Goal: Browse casually: Explore the website without a specific task or goal

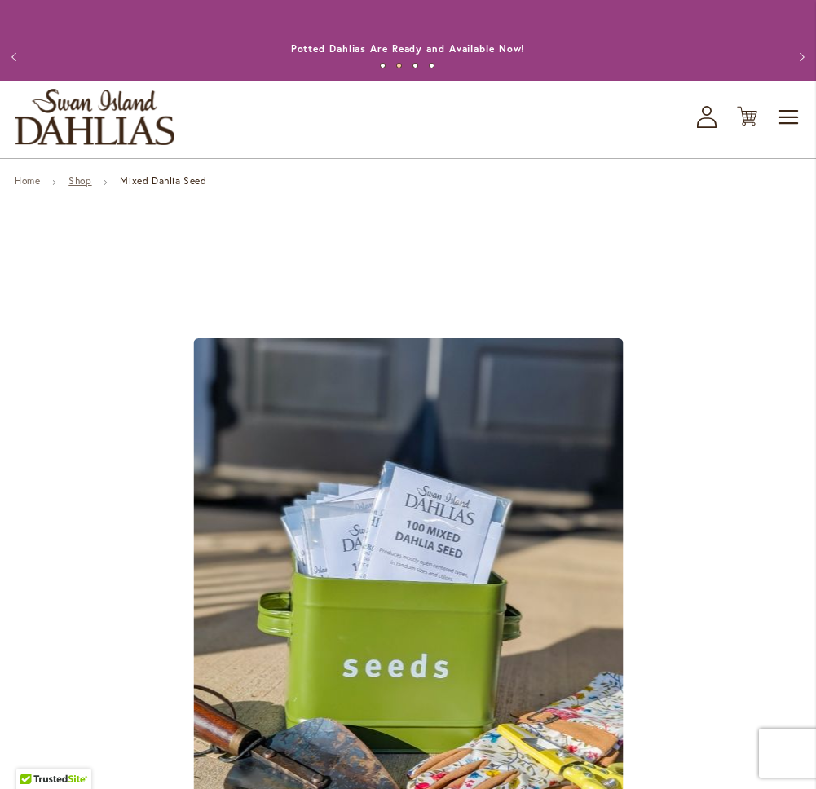
click at [90, 186] on link "Shop" at bounding box center [79, 180] width 23 height 12
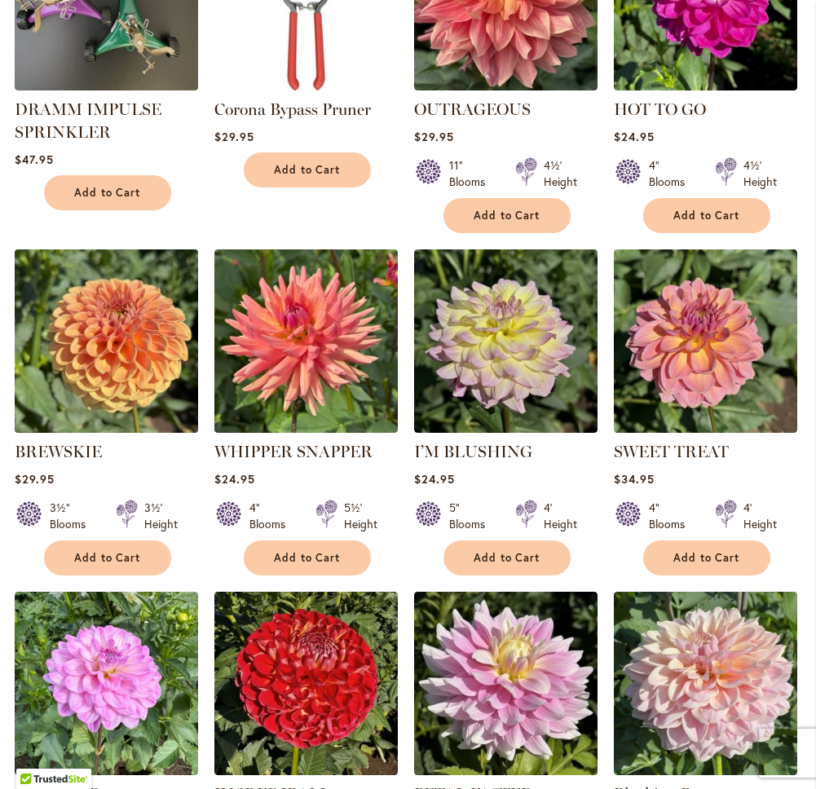
scroll to position [1278, 0]
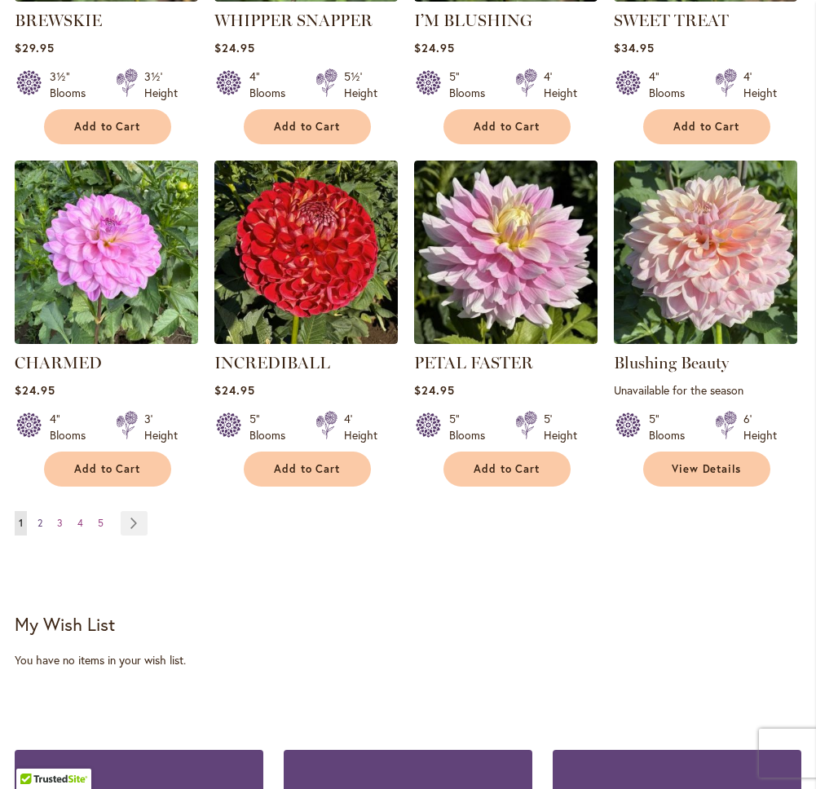
click at [43, 523] on link "Page 2" at bounding box center [39, 523] width 13 height 24
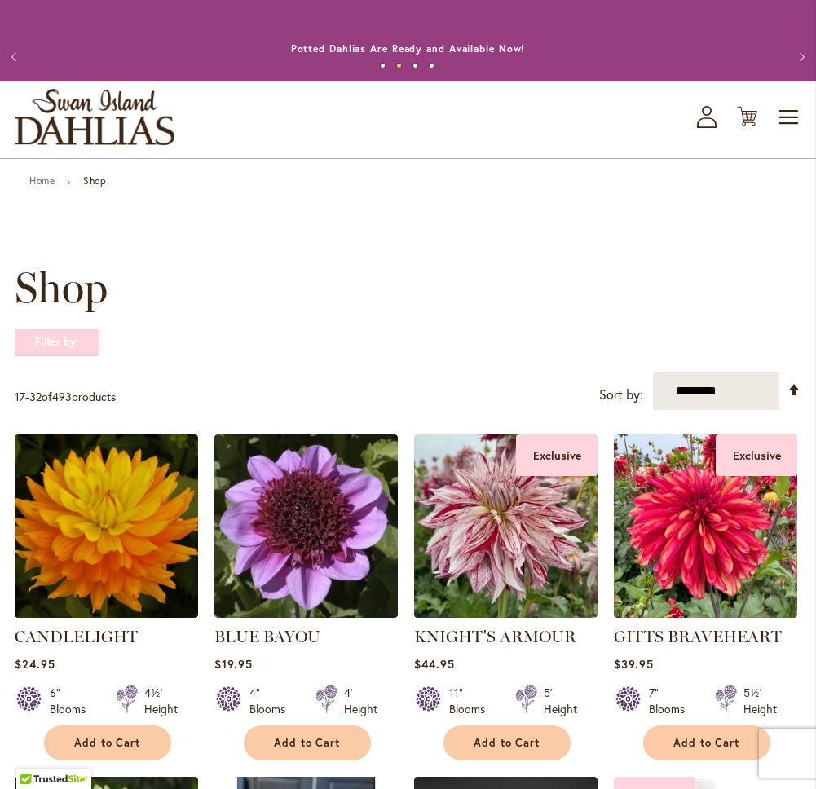
click at [20, 347] on strong "Filter by:" at bounding box center [57, 343] width 85 height 28
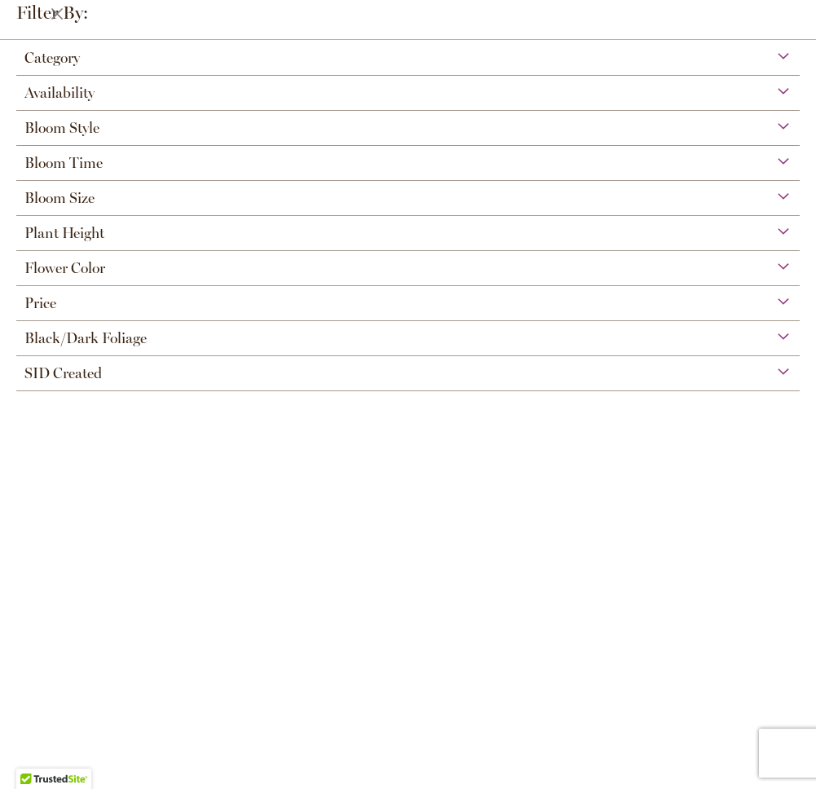
click at [55, 64] on span "Category" at bounding box center [51, 58] width 55 height 18
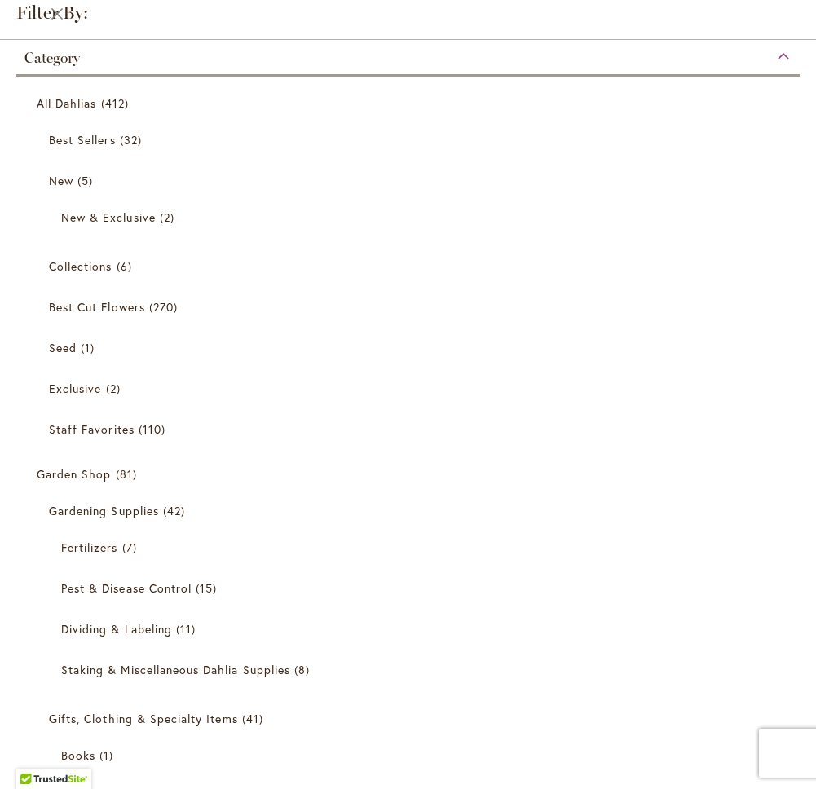
click at [767, 60] on div "Category" at bounding box center [407, 54] width 783 height 26
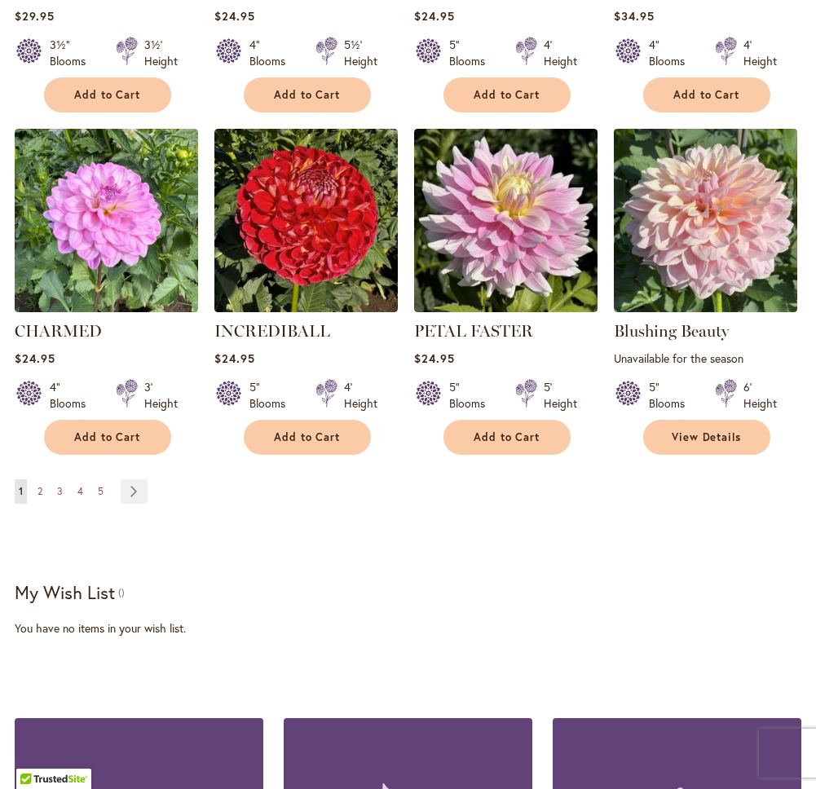
scroll to position [1278, 0]
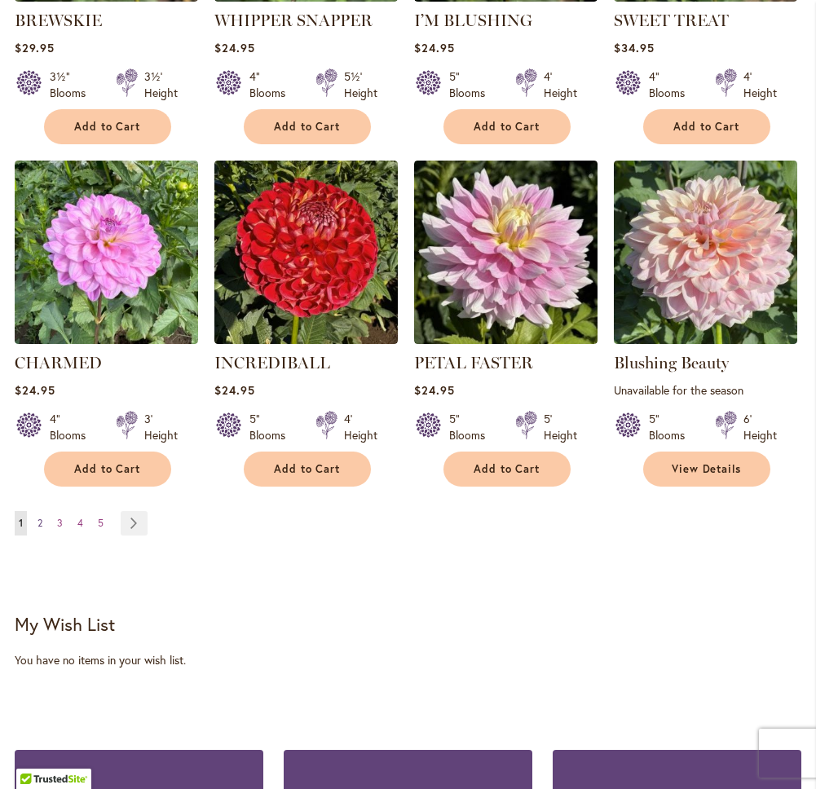
click at [41, 518] on span "2" at bounding box center [39, 523] width 5 height 12
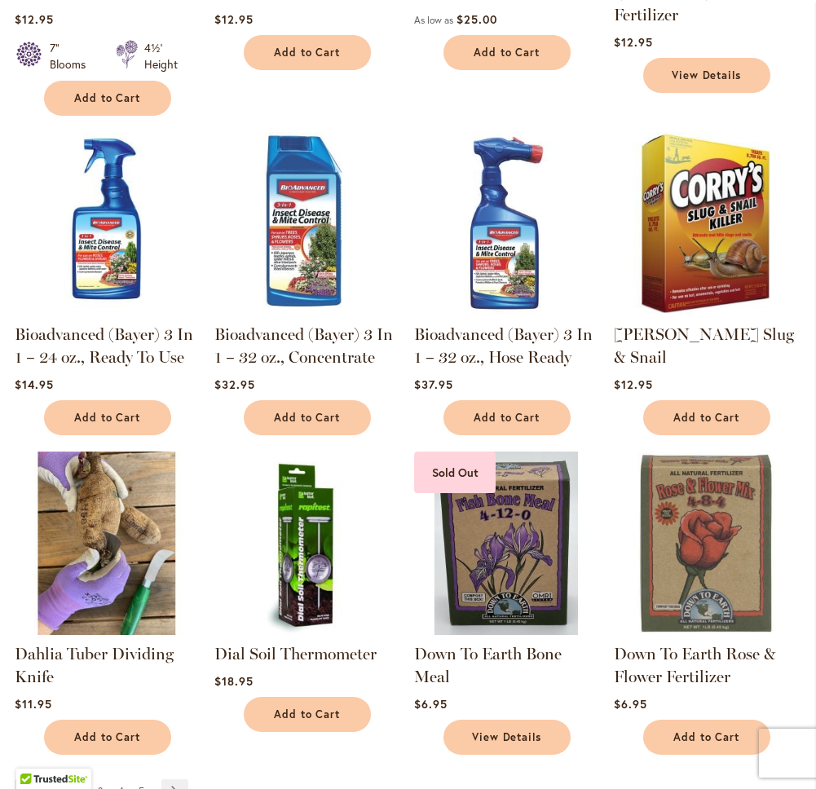
scroll to position [1184, 0]
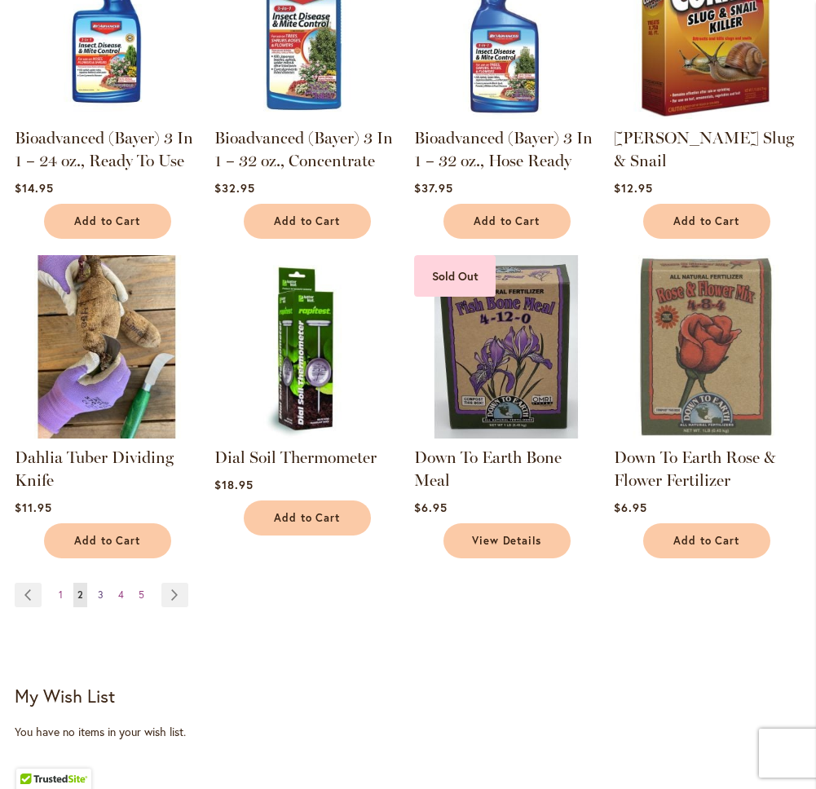
click at [95, 593] on link "Page 3" at bounding box center [101, 595] width 14 height 24
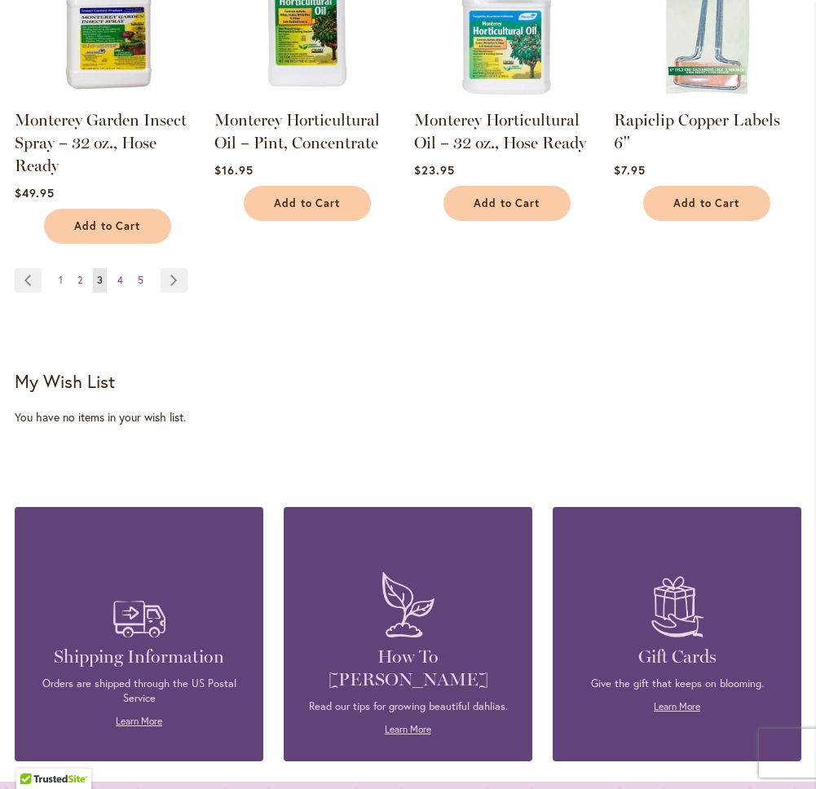
scroll to position [1476, 0]
click at [118, 274] on span "4" at bounding box center [120, 280] width 6 height 12
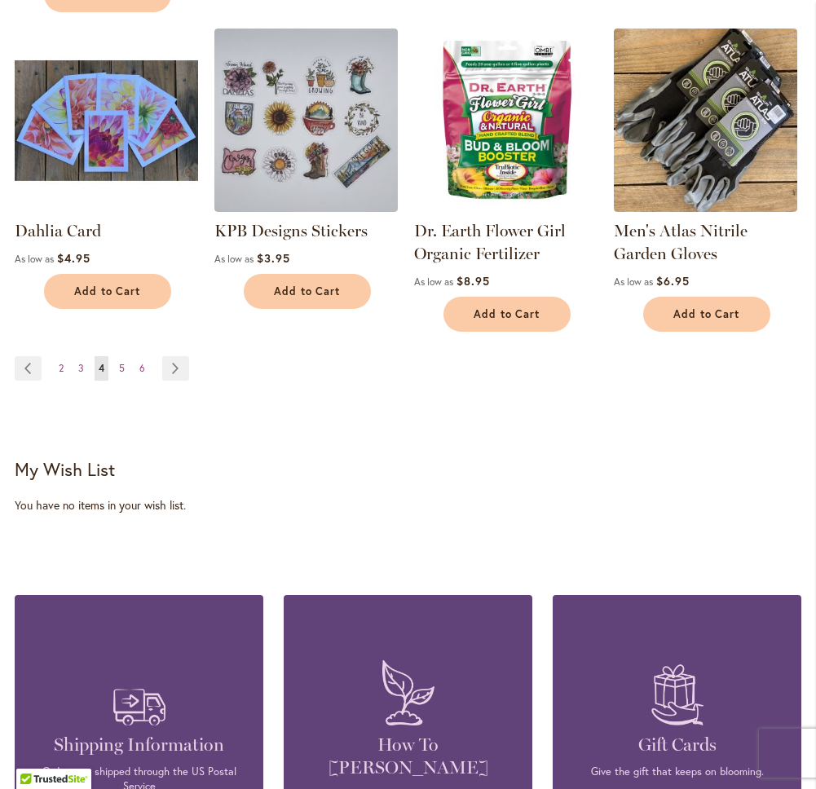
scroll to position [1367, 0]
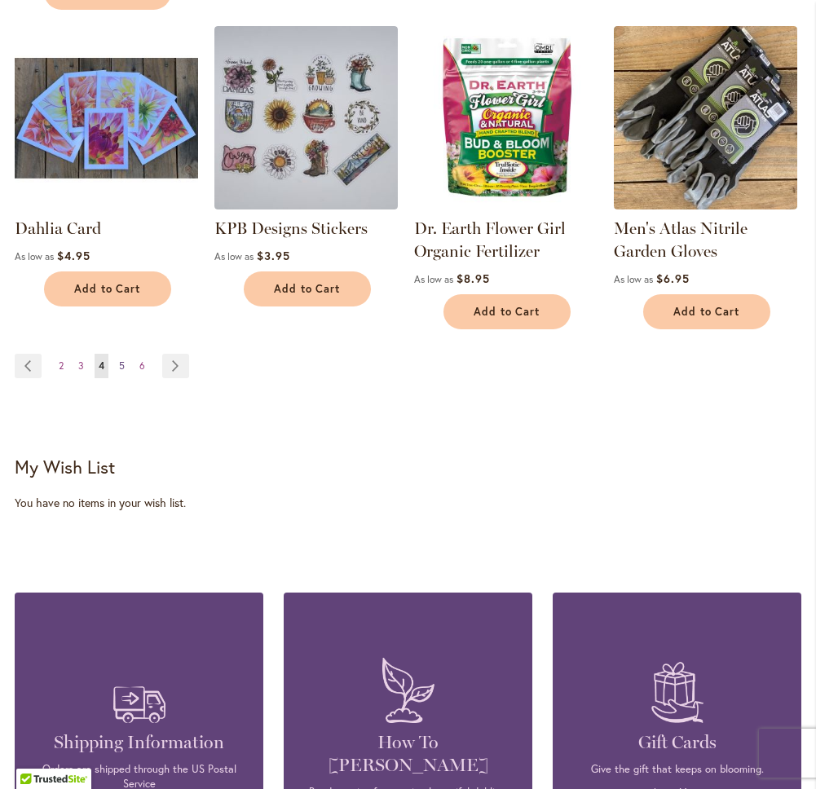
click at [126, 363] on link "Page 5" at bounding box center [122, 366] width 14 height 24
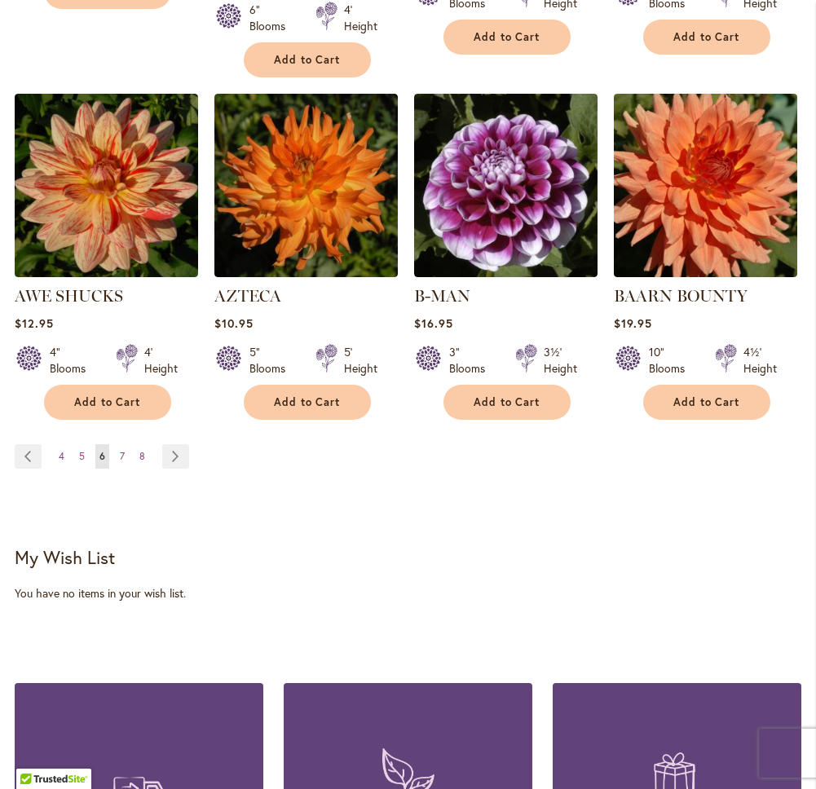
scroll to position [1428, 0]
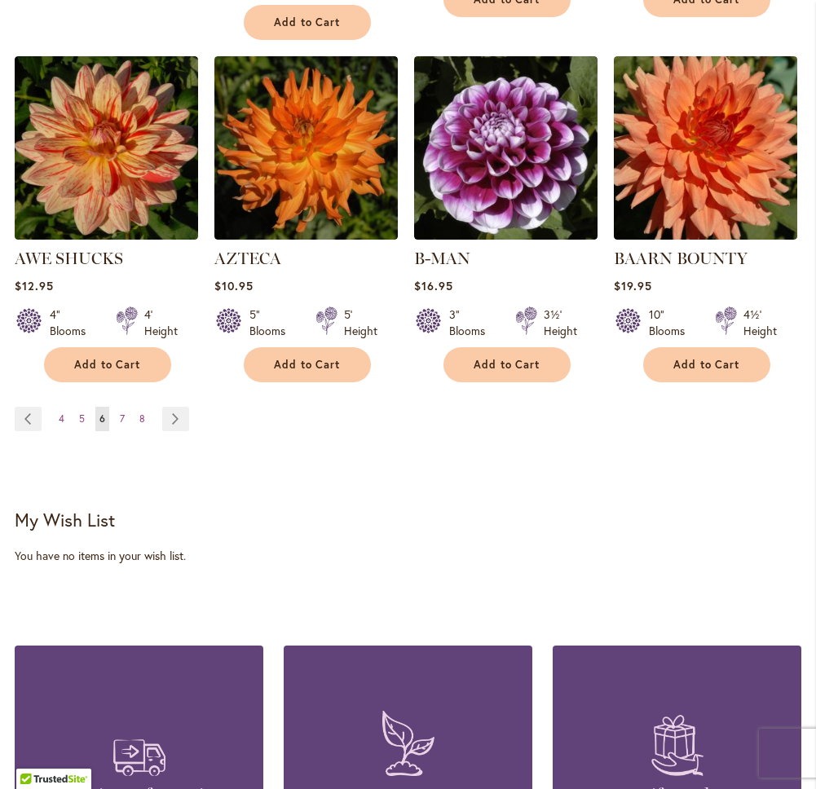
click at [114, 407] on ul "Page Previous Page 4 Page 5 You're currently reading page 6 Page 7 Page 8 Page …" at bounding box center [105, 419] width 181 height 24
click at [116, 407] on link "Page 7" at bounding box center [122, 419] width 13 height 24
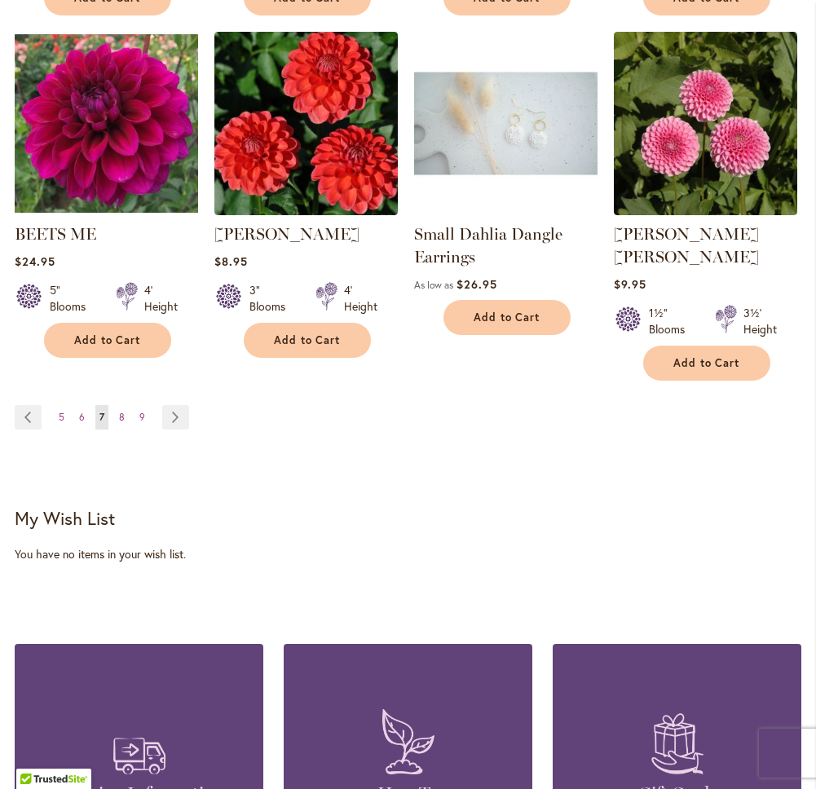
scroll to position [1434, 0]
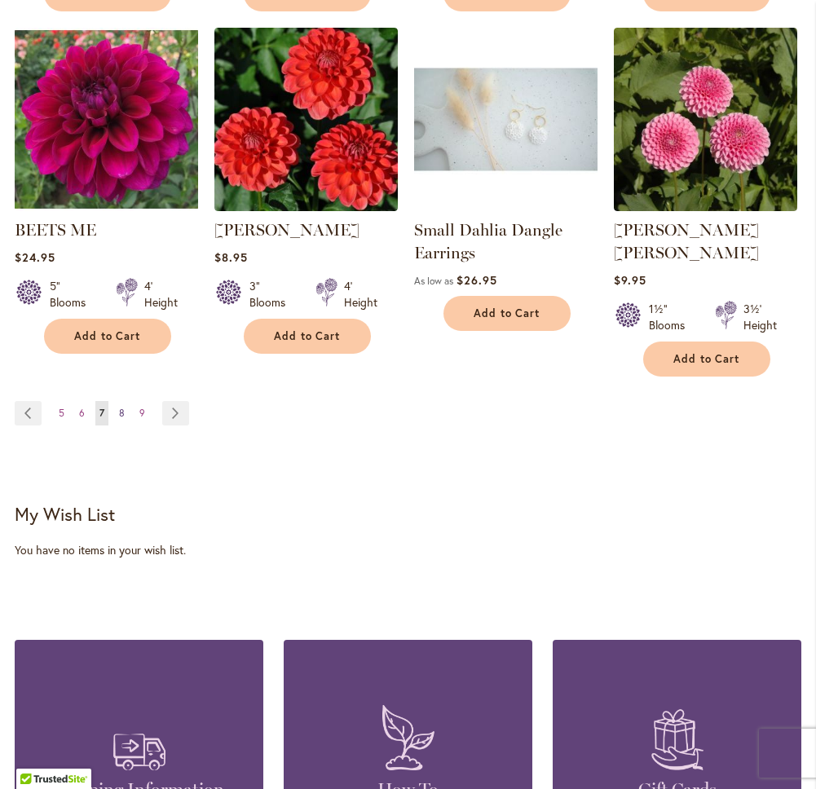
click at [126, 401] on link "Page 8" at bounding box center [122, 413] width 14 height 24
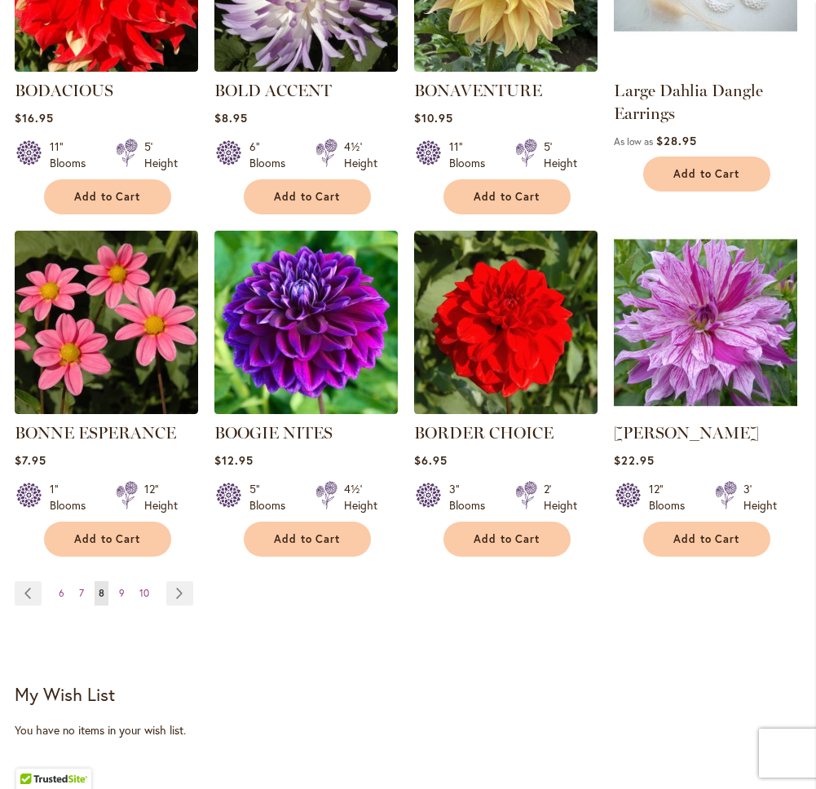
scroll to position [1235, 0]
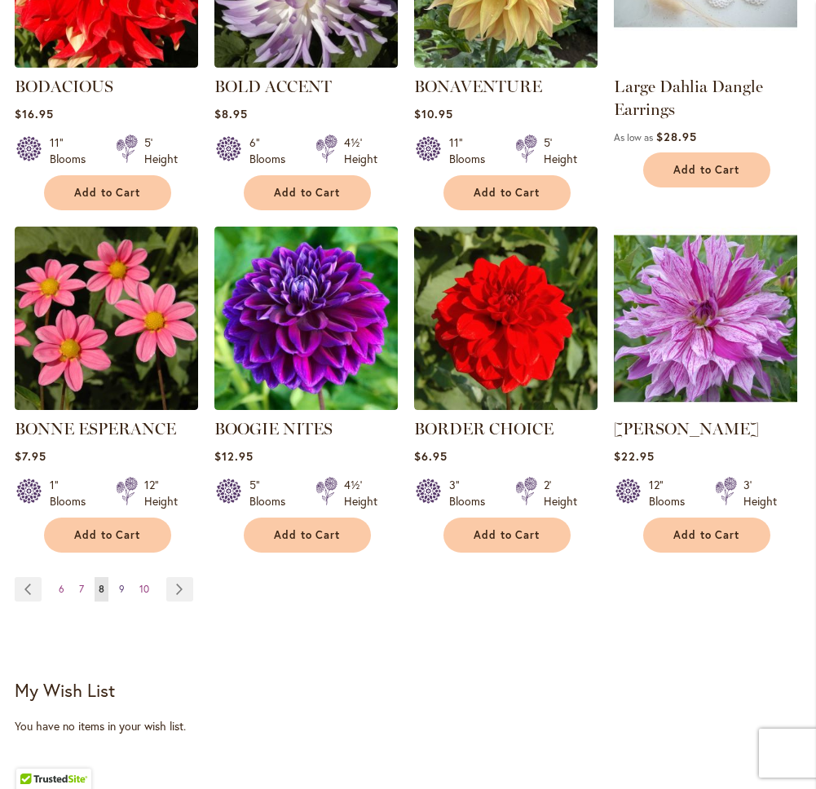
click at [123, 587] on span "9" at bounding box center [122, 589] width 6 height 12
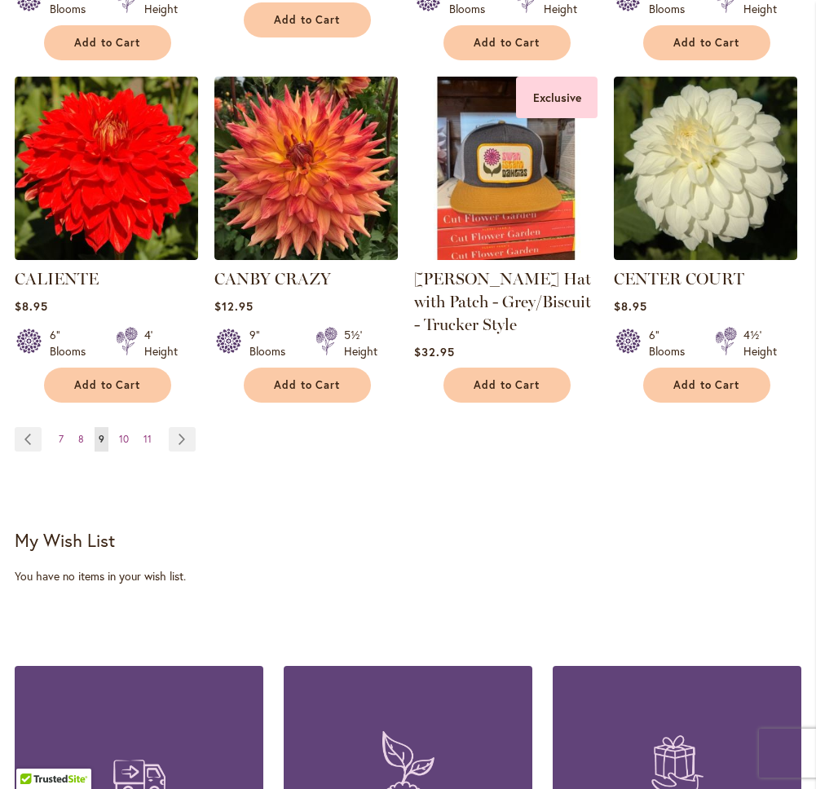
scroll to position [1411, 0]
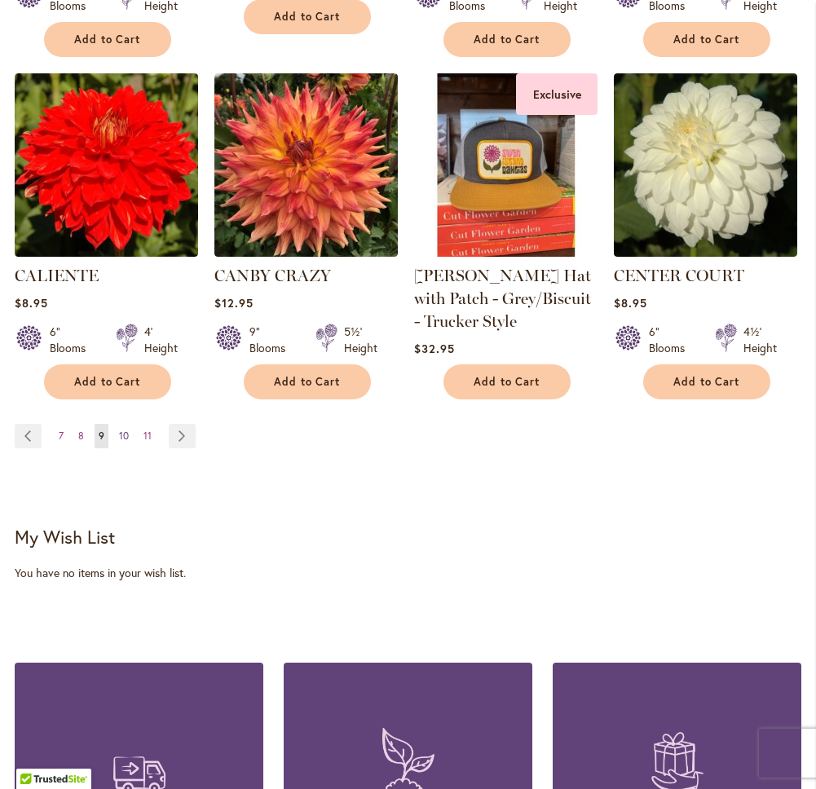
click at [117, 428] on link "Page 10" at bounding box center [124, 436] width 18 height 24
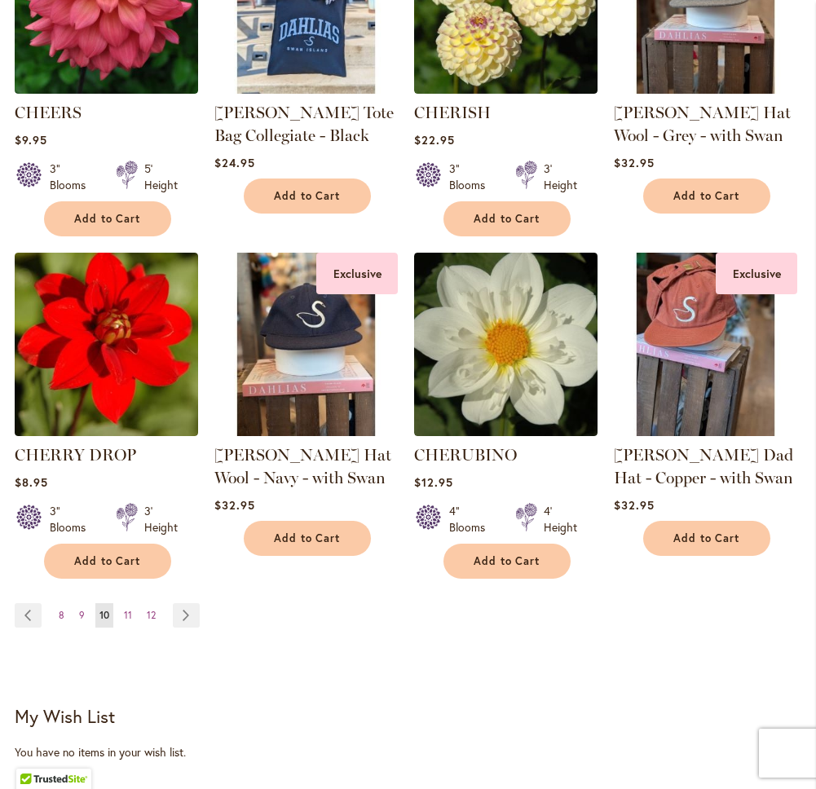
scroll to position [1237, 0]
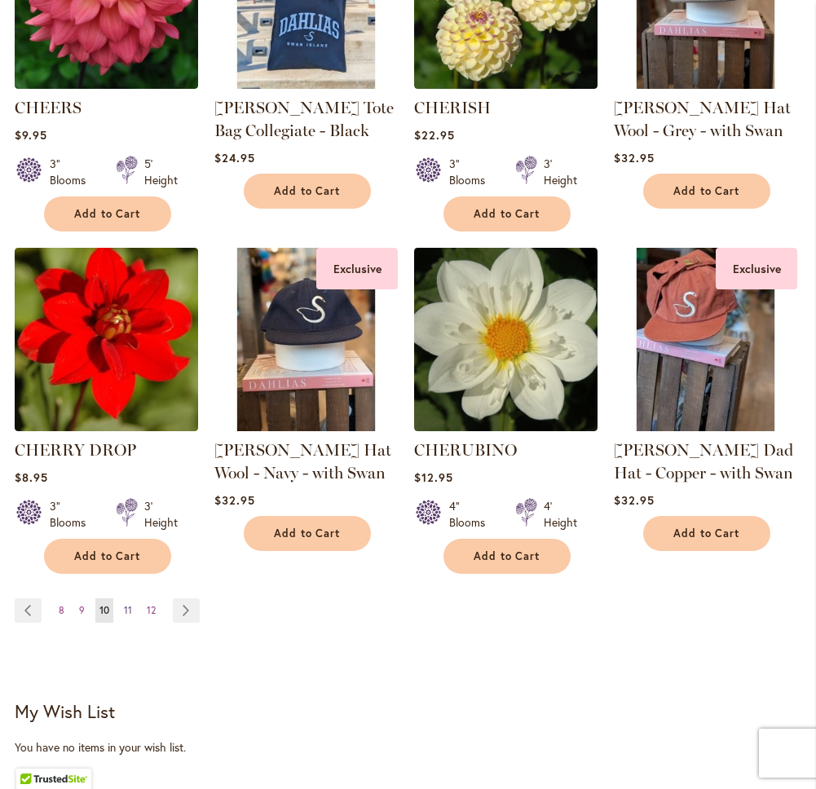
click at [130, 604] on span "11" at bounding box center [128, 610] width 8 height 12
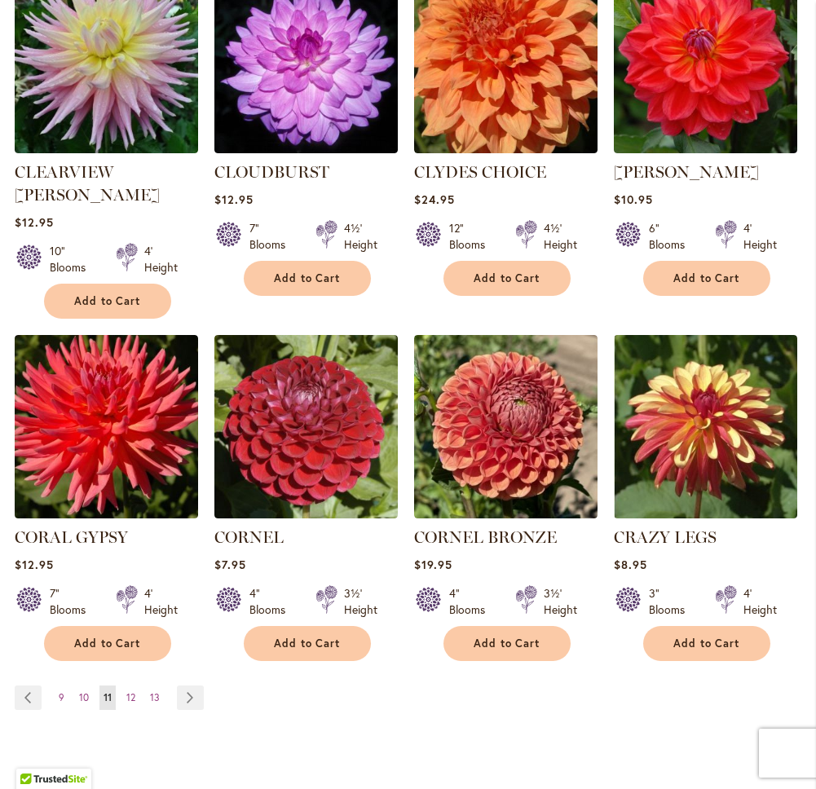
scroll to position [1204, 0]
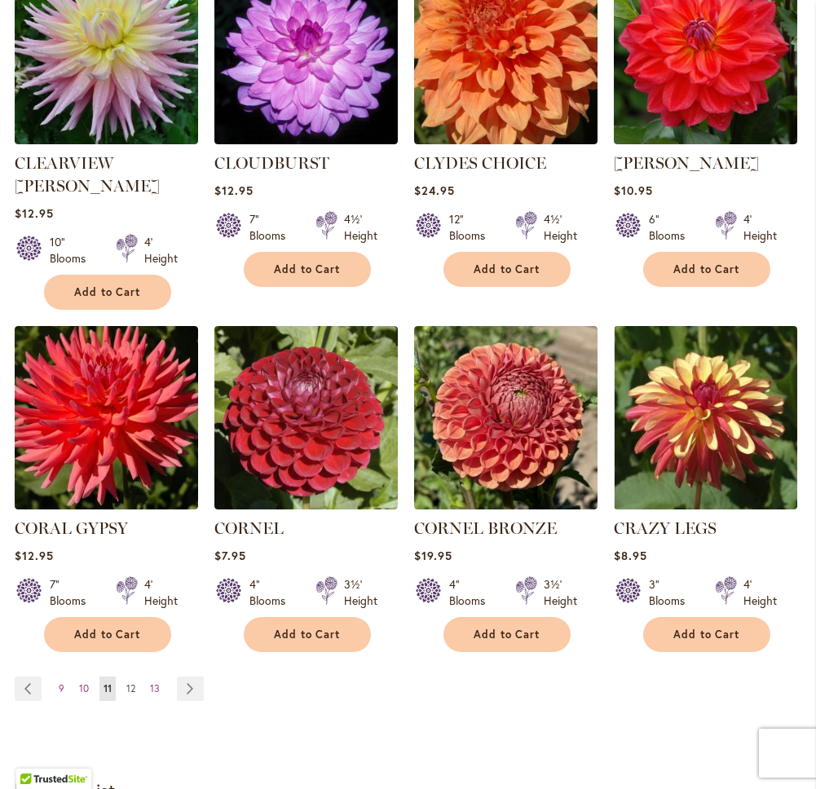
click at [137, 677] on link "Page 12" at bounding box center [130, 689] width 17 height 24
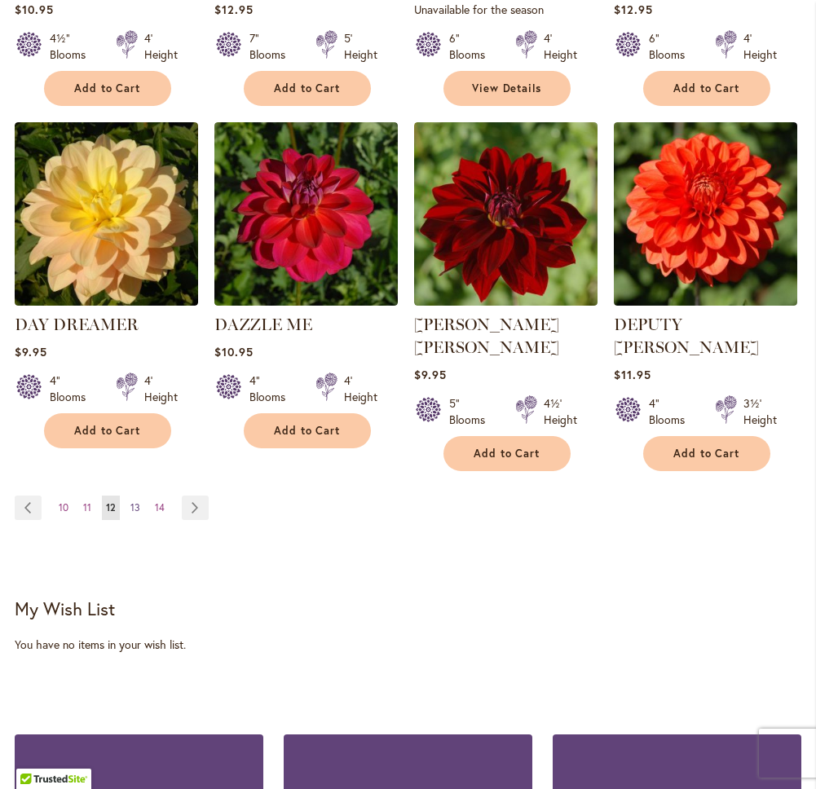
scroll to position [1376, 0]
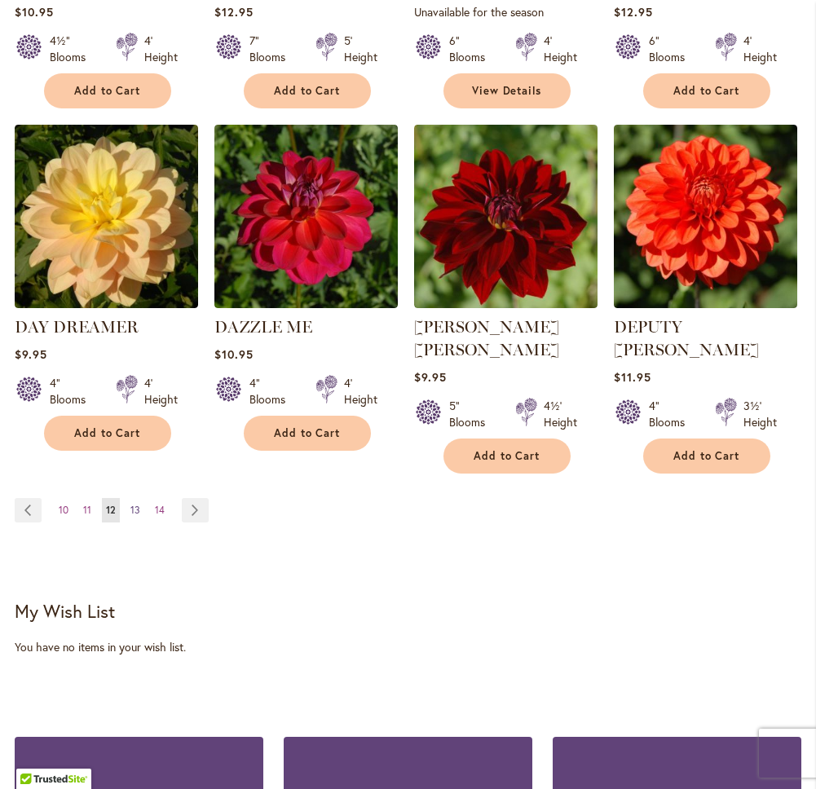
click at [133, 504] on span "13" at bounding box center [135, 510] width 10 height 12
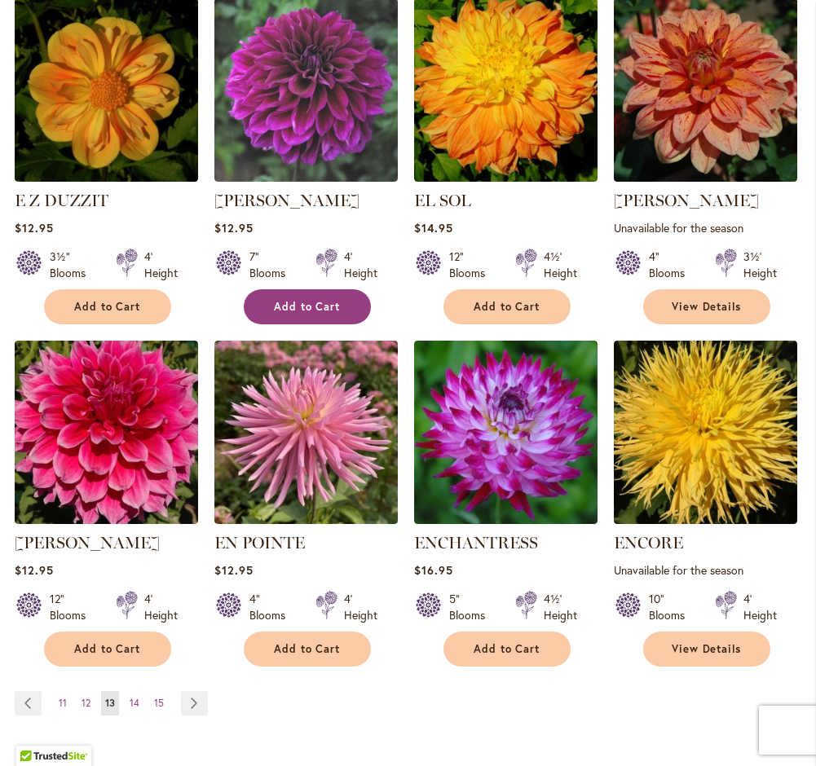
scroll to position [1121, 0]
click at [134, 699] on span "14" at bounding box center [135, 703] width 10 height 12
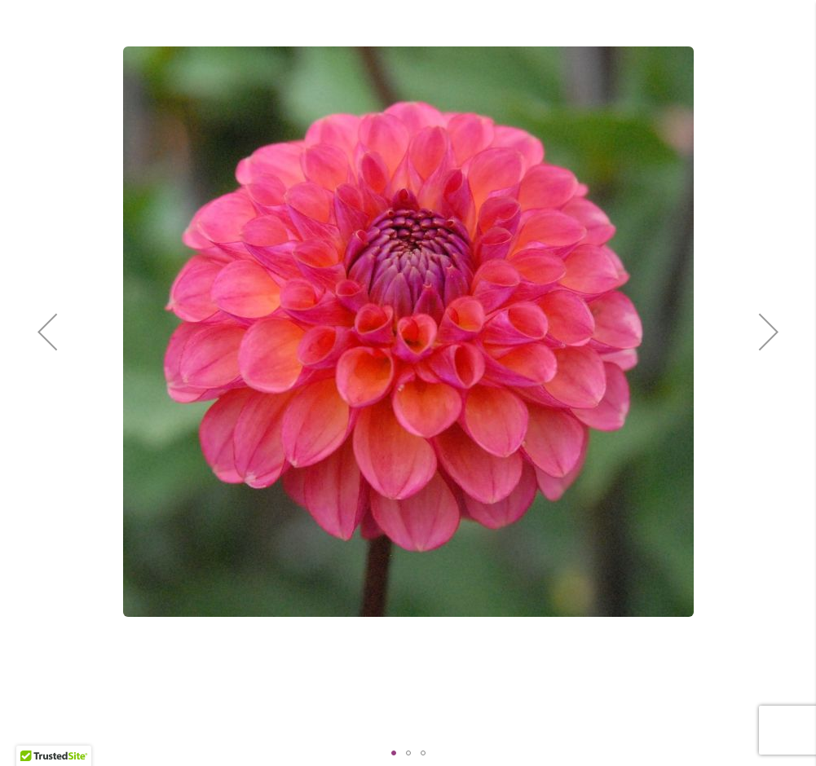
scroll to position [290, 0]
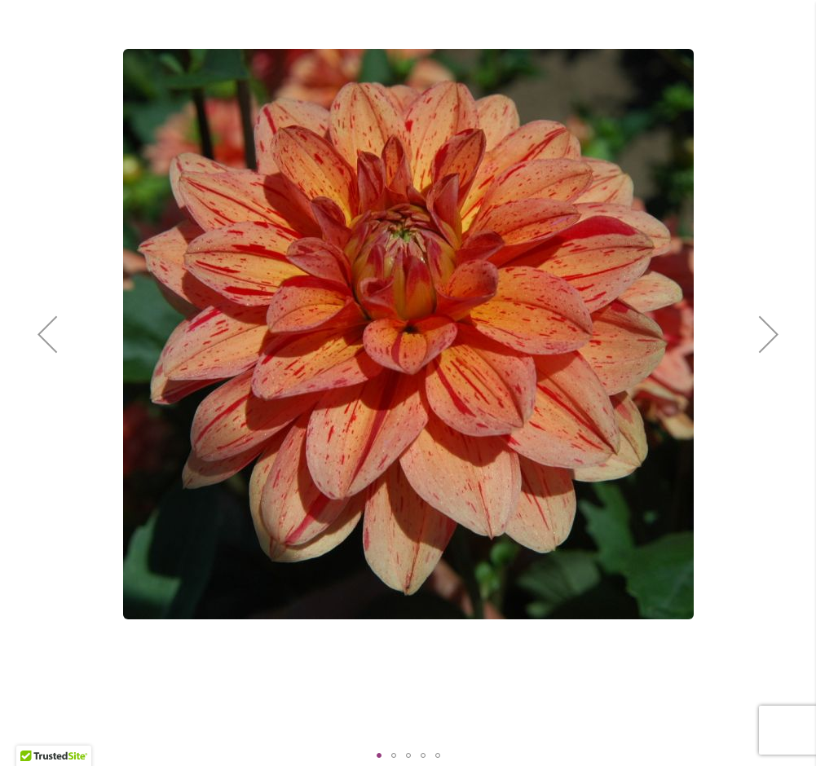
scroll to position [289, 0]
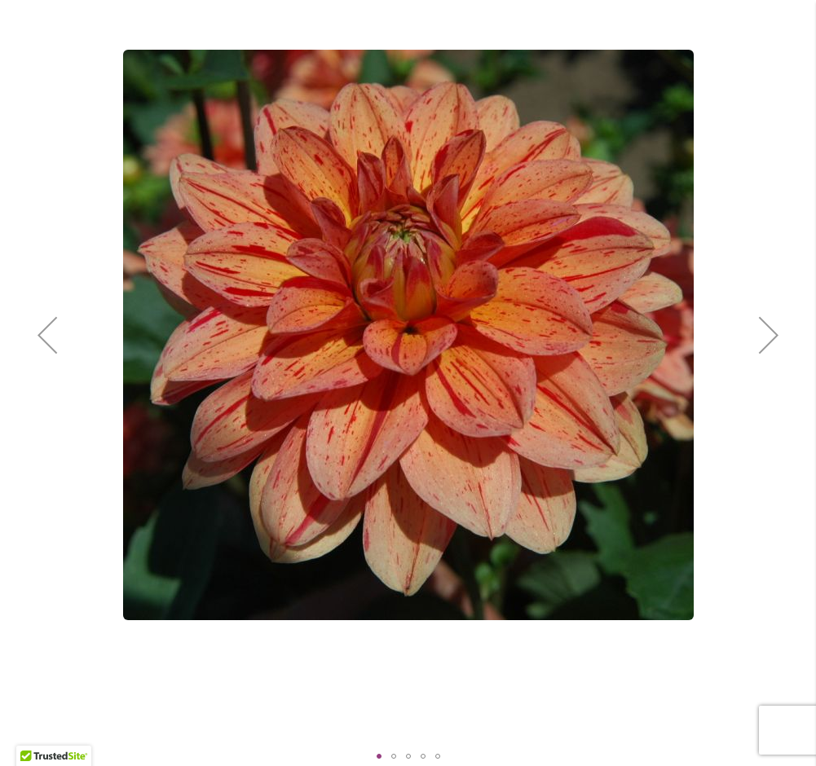
click at [767, 336] on div "Next" at bounding box center [768, 334] width 65 height 65
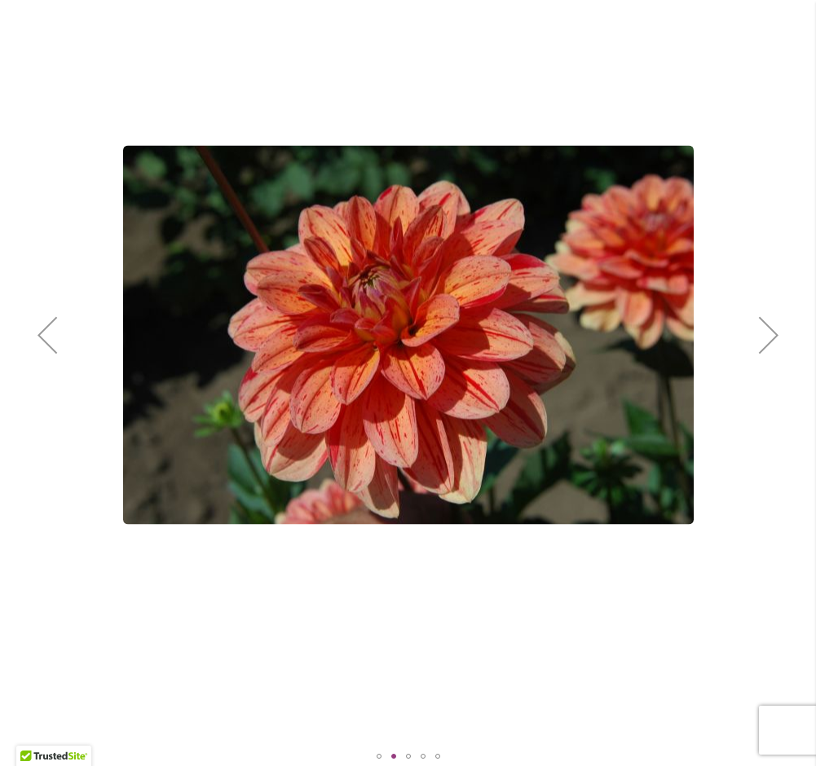
click at [767, 336] on div "Next" at bounding box center [768, 334] width 65 height 65
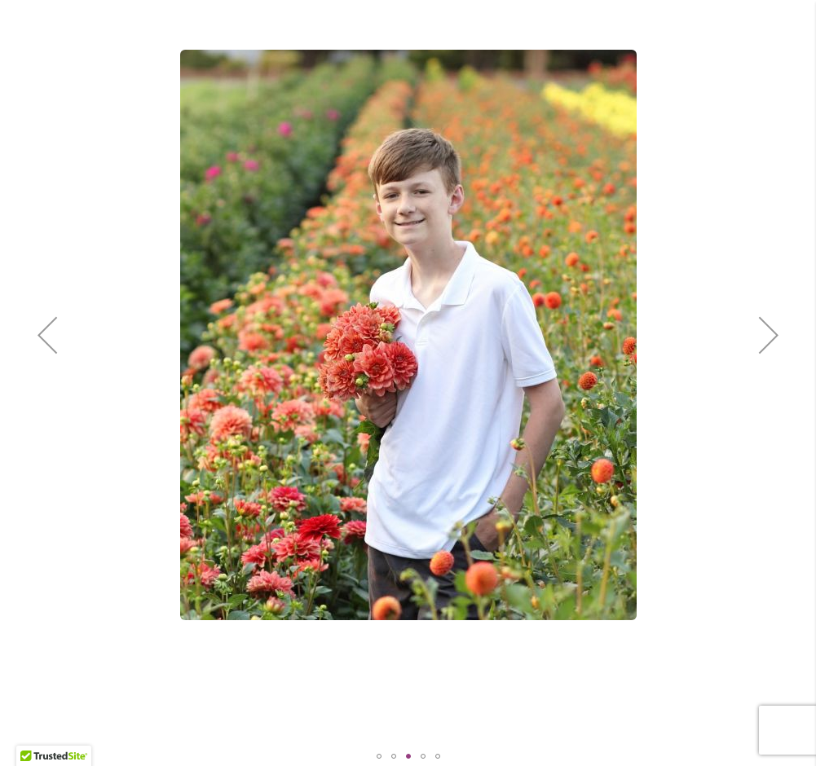
click at [755, 333] on div "Next" at bounding box center [768, 334] width 65 height 65
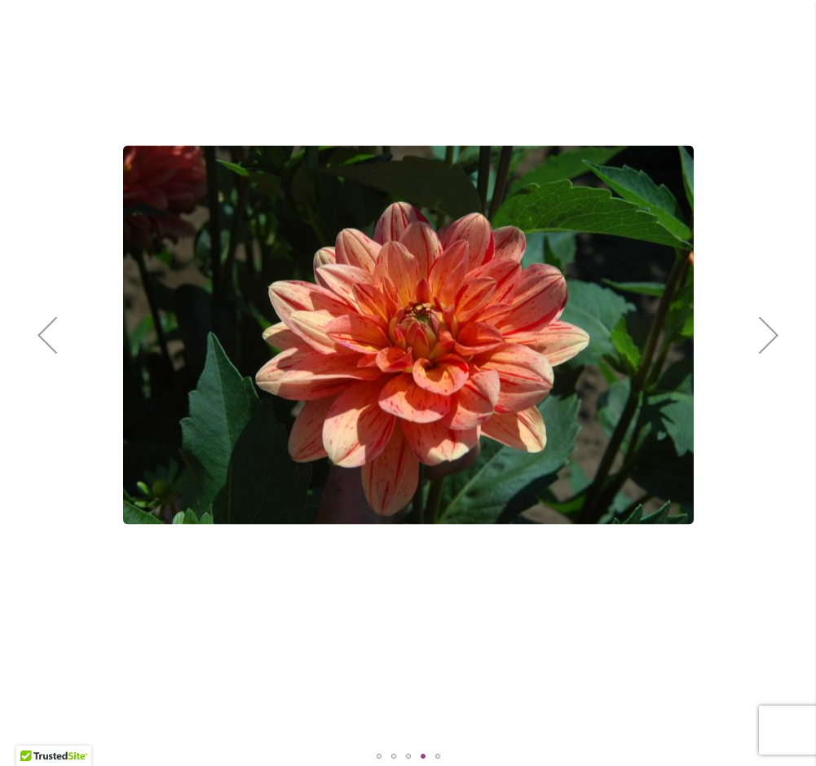
click at [755, 333] on div "Next" at bounding box center [768, 334] width 65 height 65
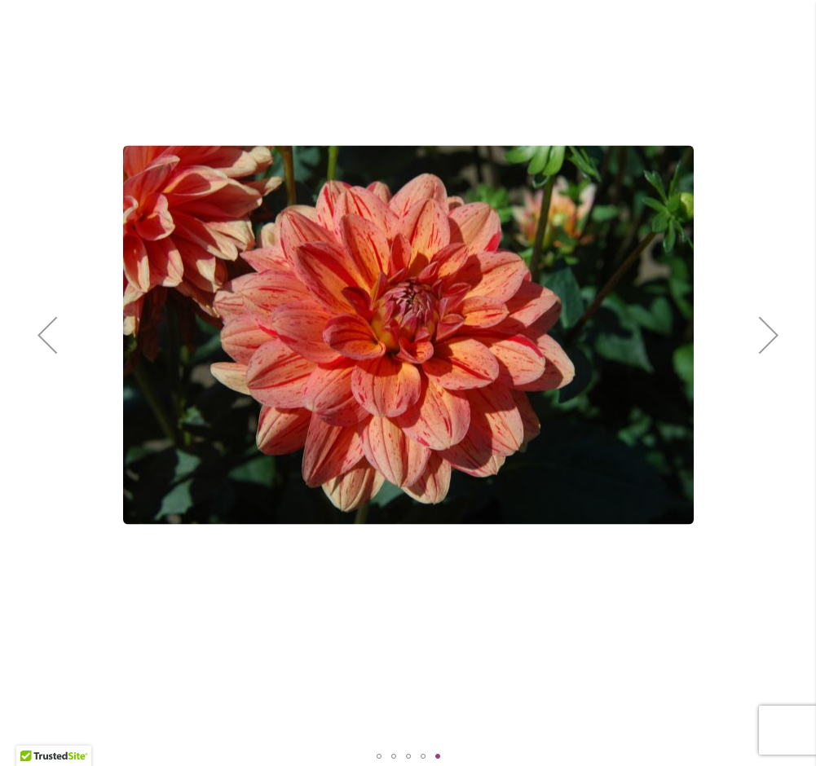
click at [755, 333] on div "Next" at bounding box center [768, 334] width 65 height 65
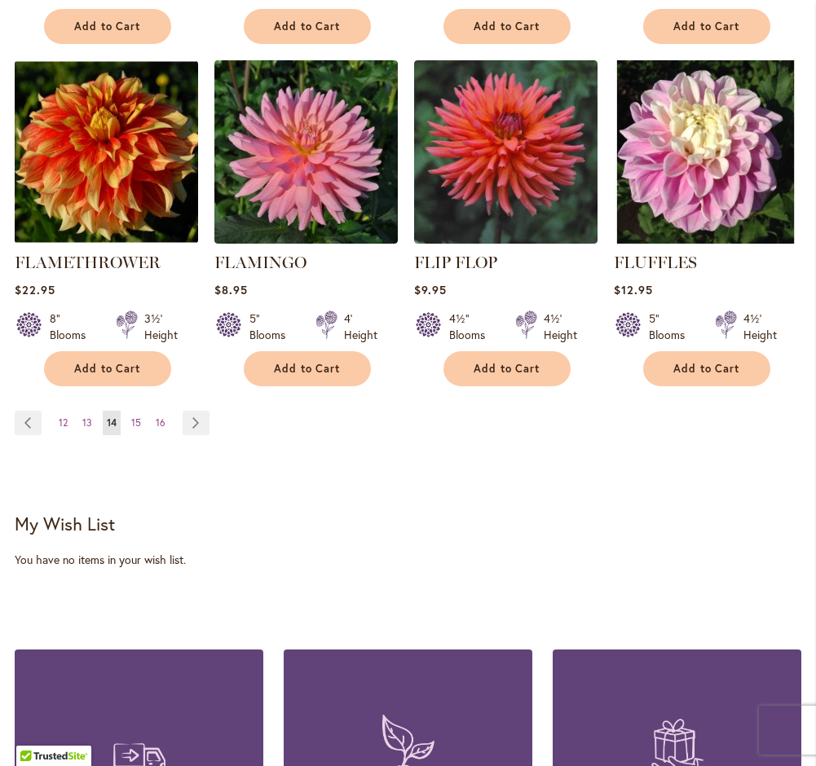
scroll to position [1457, 0]
click at [135, 421] on span "15" at bounding box center [136, 423] width 10 height 12
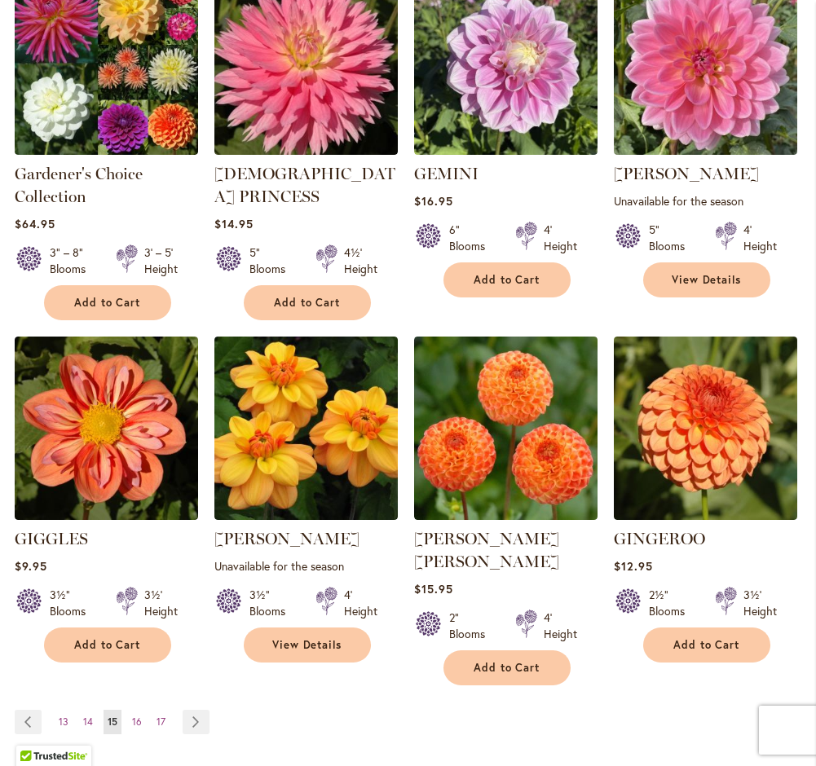
scroll to position [1219, 0]
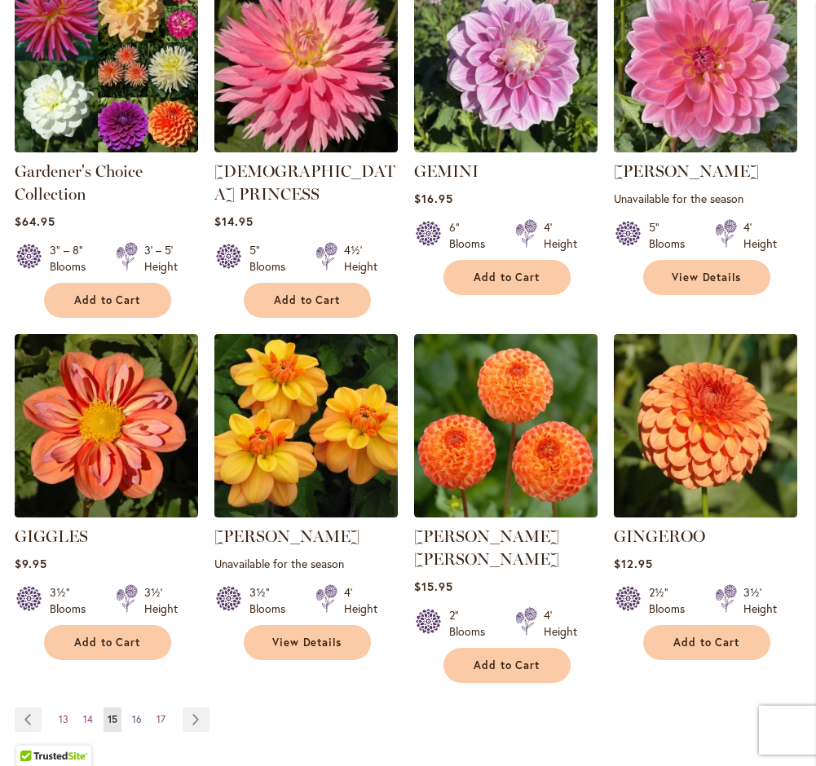
click at [139, 713] on span "16" at bounding box center [137, 719] width 10 height 12
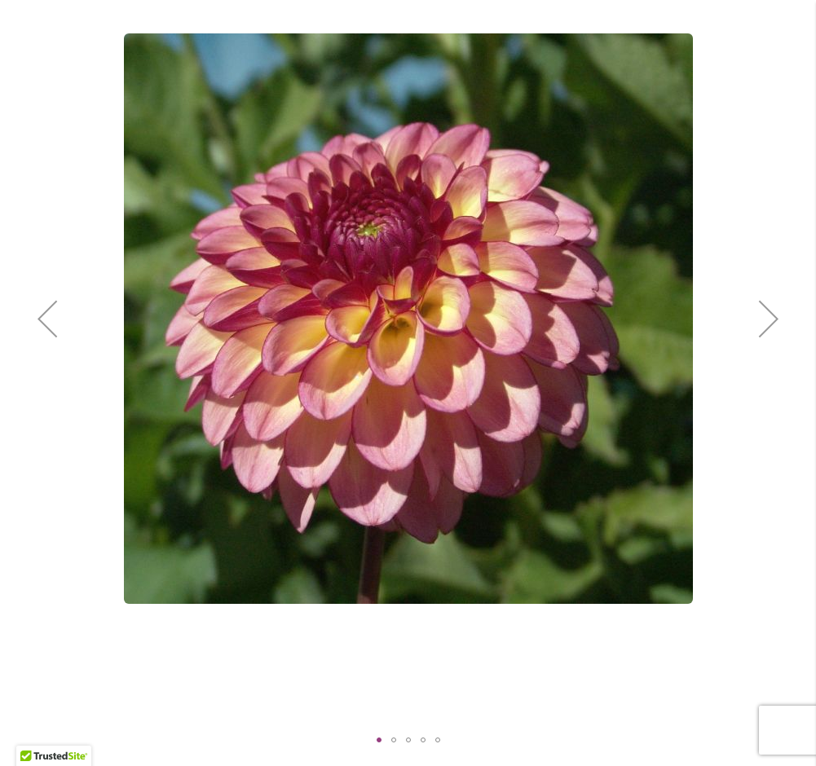
scroll to position [186, 0]
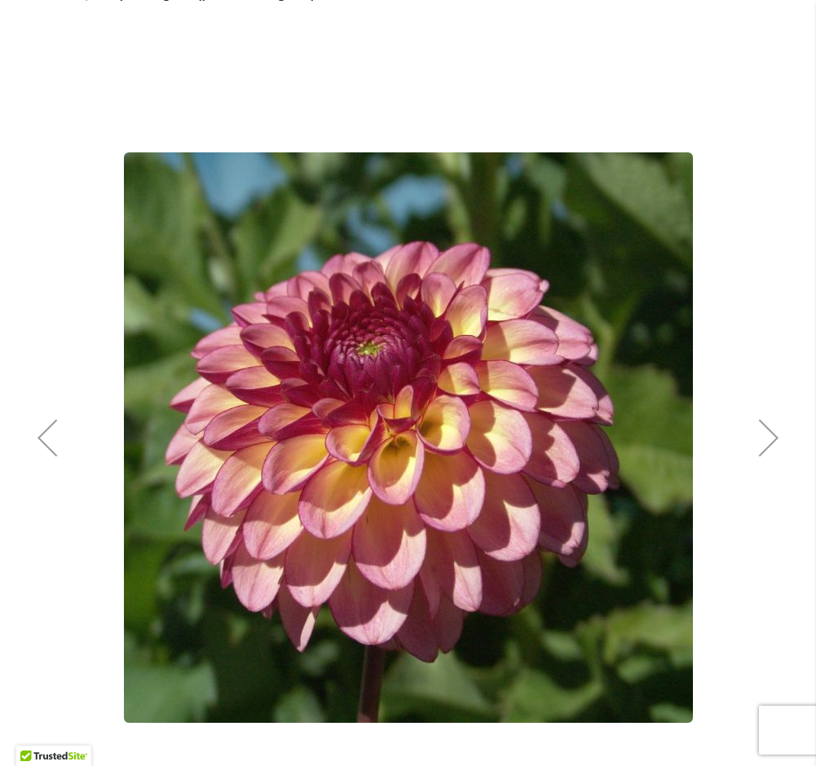
click at [761, 444] on div "Next" at bounding box center [768, 437] width 65 height 65
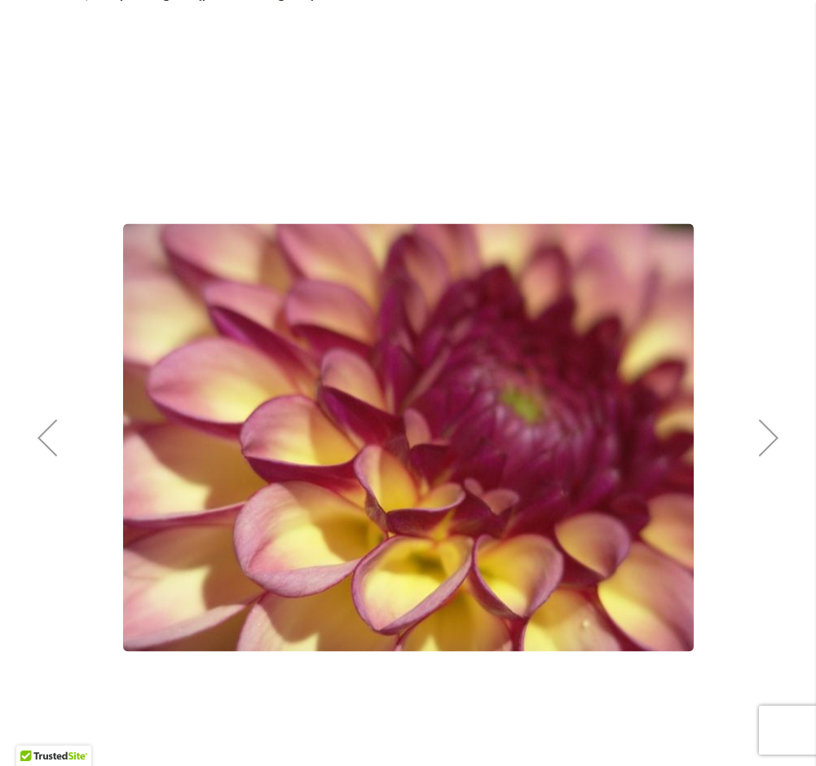
click at [784, 436] on div "Next" at bounding box center [768, 437] width 65 height 65
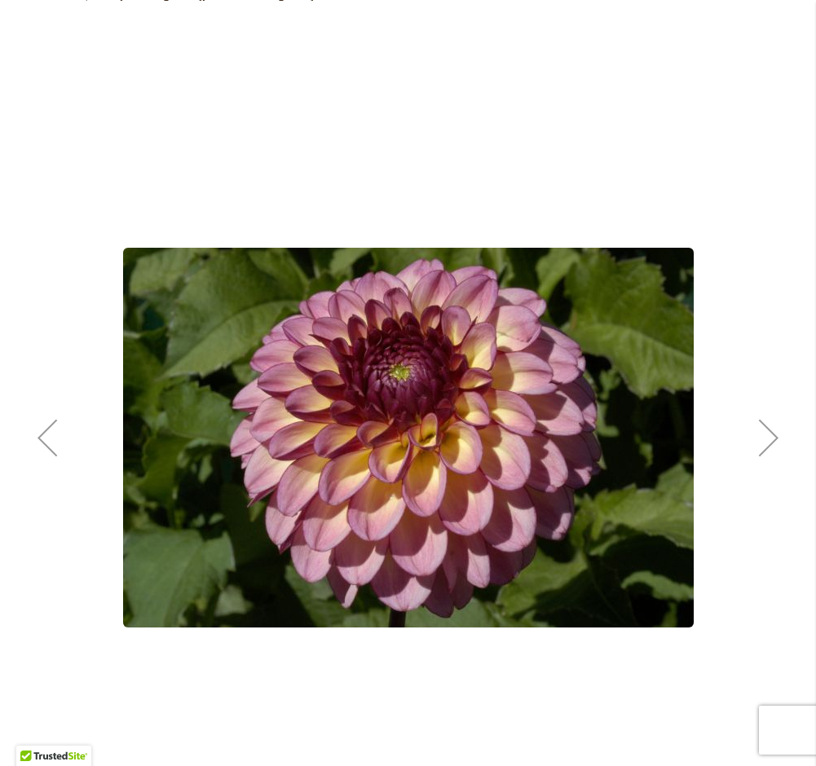
click at [784, 436] on div "Next" at bounding box center [768, 437] width 65 height 65
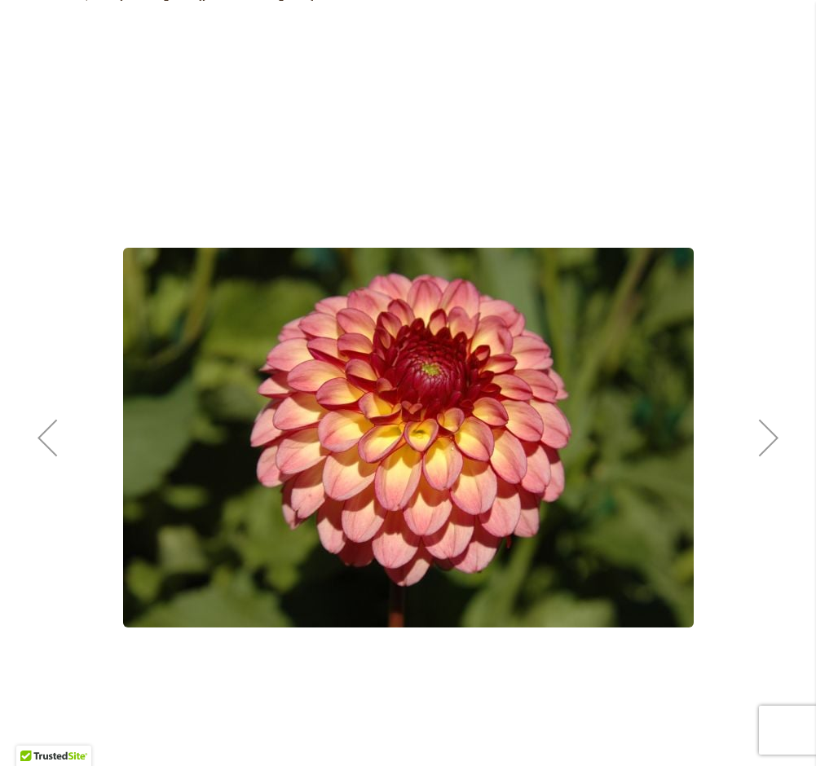
click at [784, 436] on div "Next" at bounding box center [768, 437] width 65 height 65
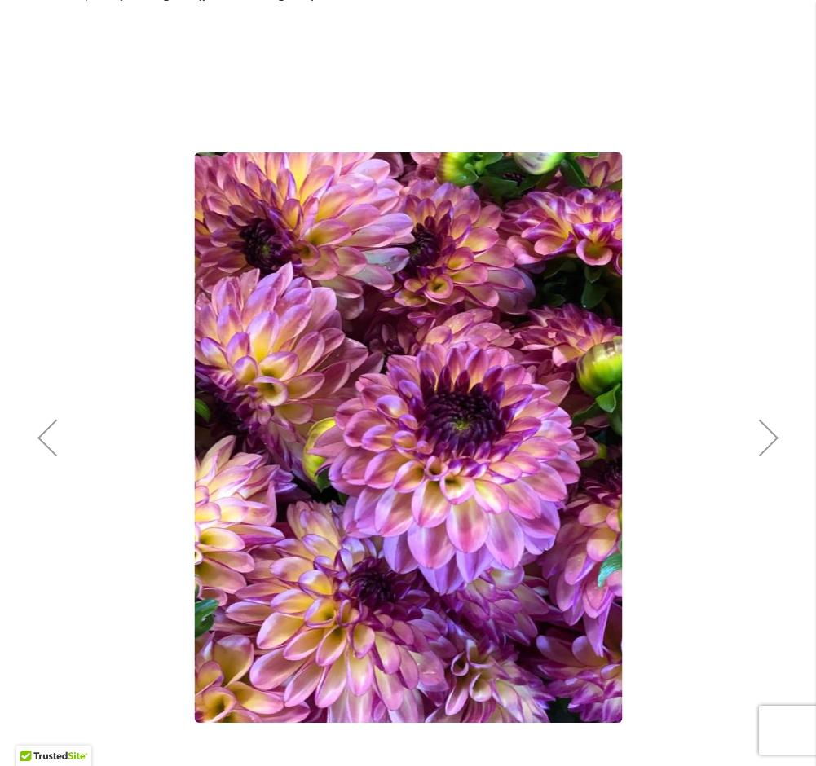
click at [784, 436] on div "Next" at bounding box center [768, 437] width 65 height 65
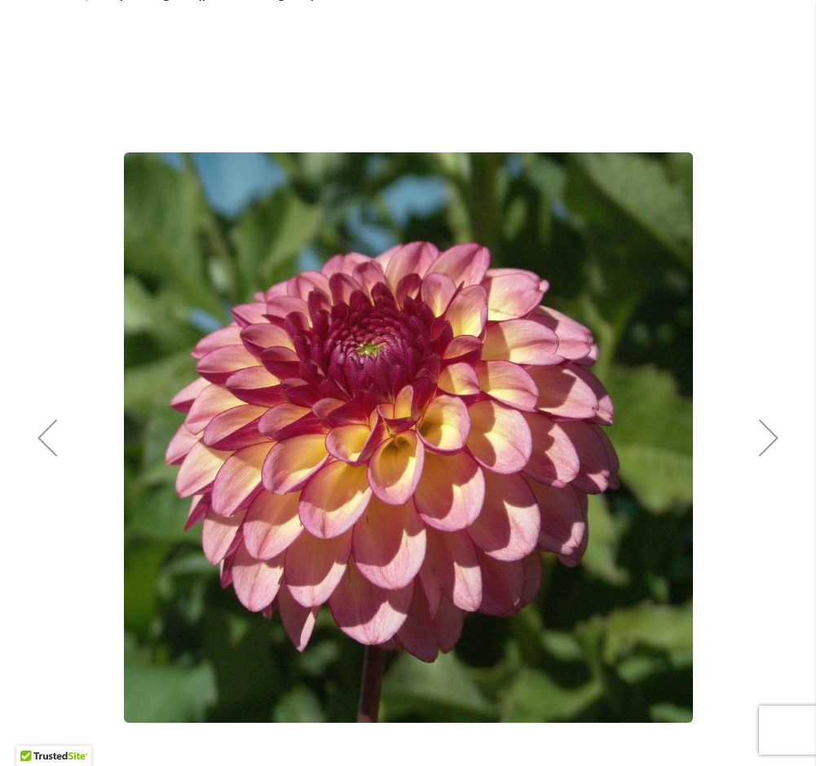
click at [784, 436] on div "Next" at bounding box center [768, 437] width 65 height 65
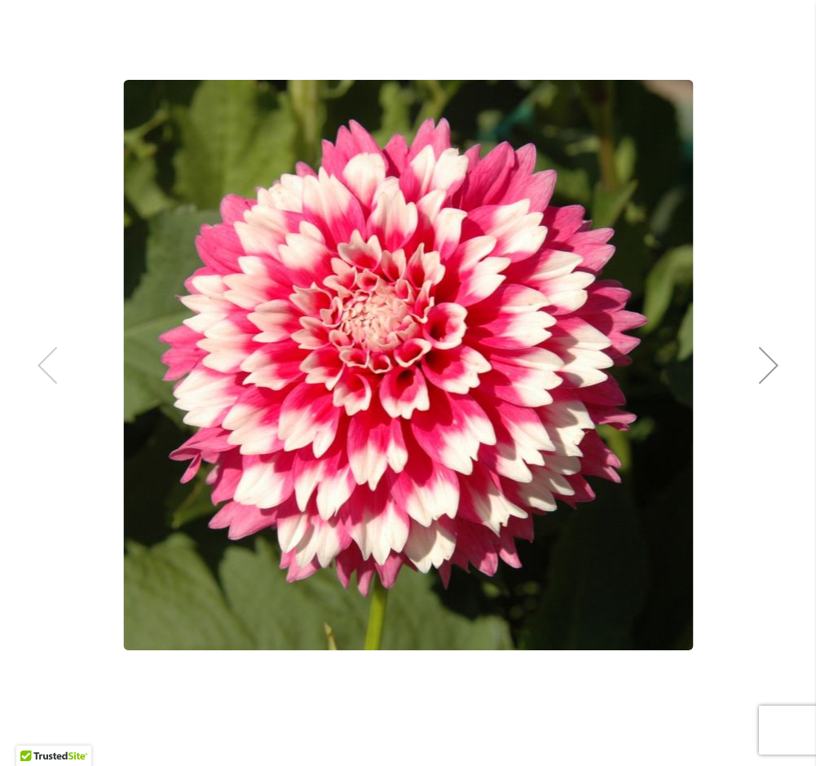
scroll to position [261, 0]
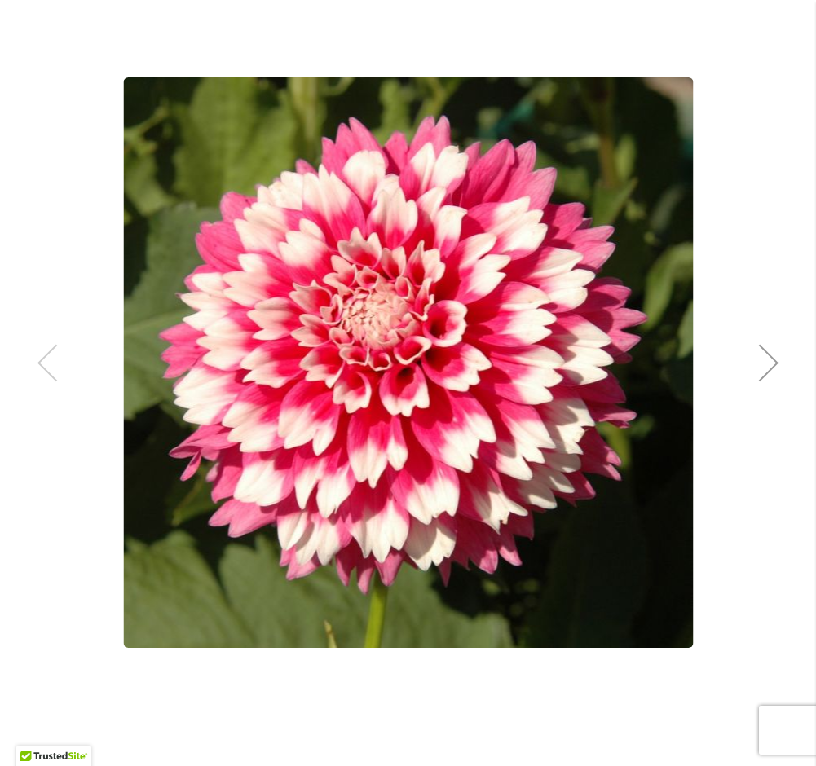
click at [759, 388] on div "Next" at bounding box center [768, 362] width 65 height 65
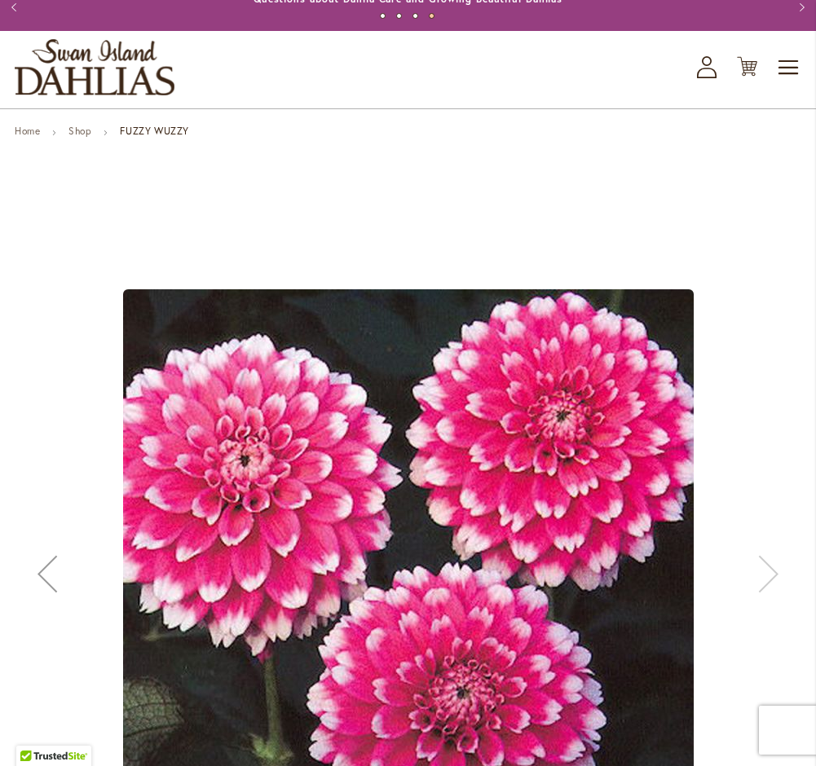
scroll to position [0, 0]
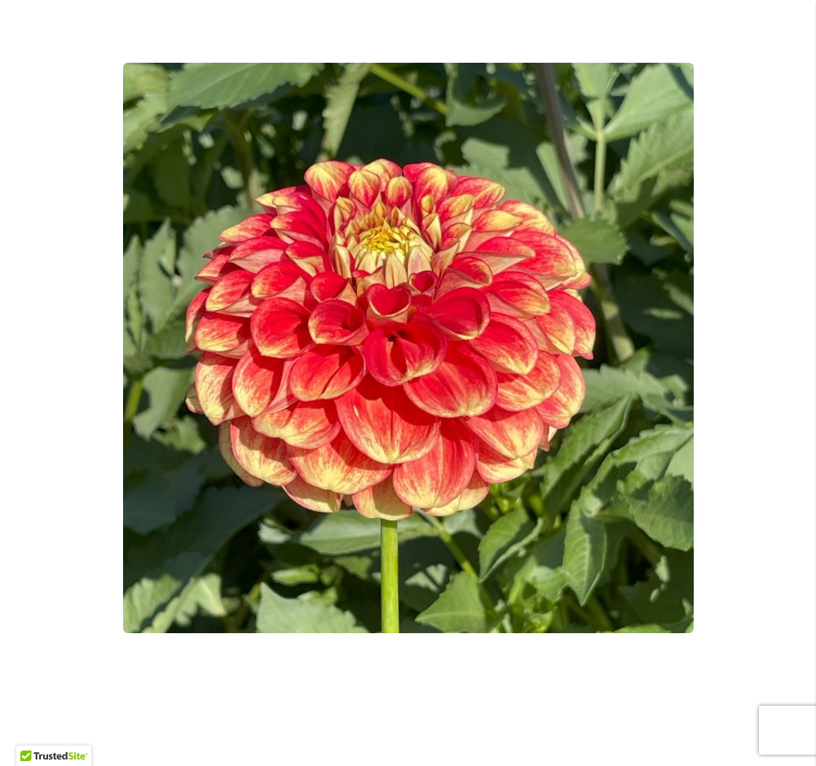
scroll to position [281, 0]
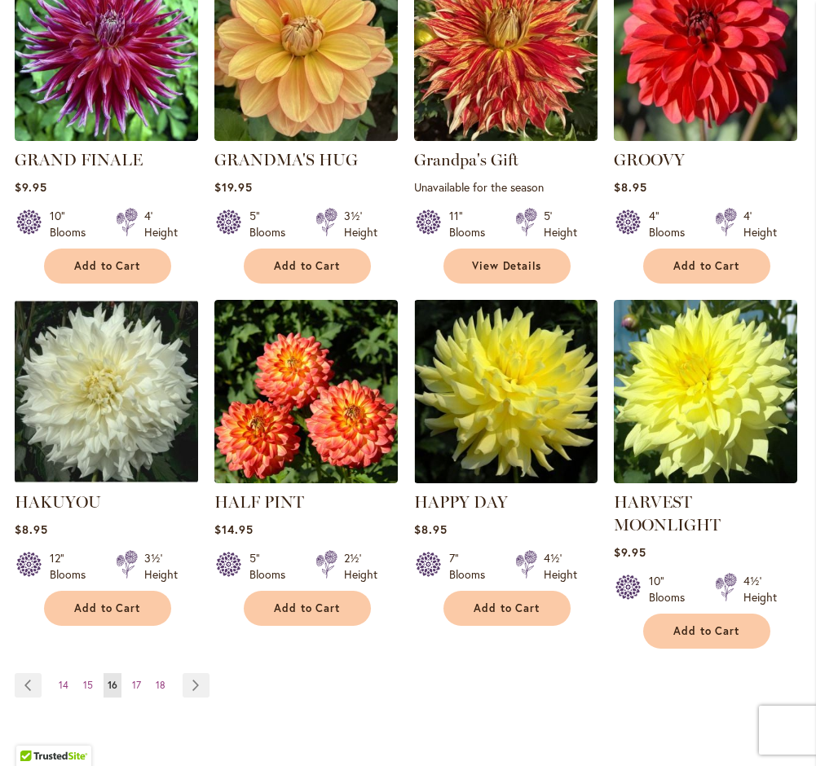
scroll to position [1164, 0]
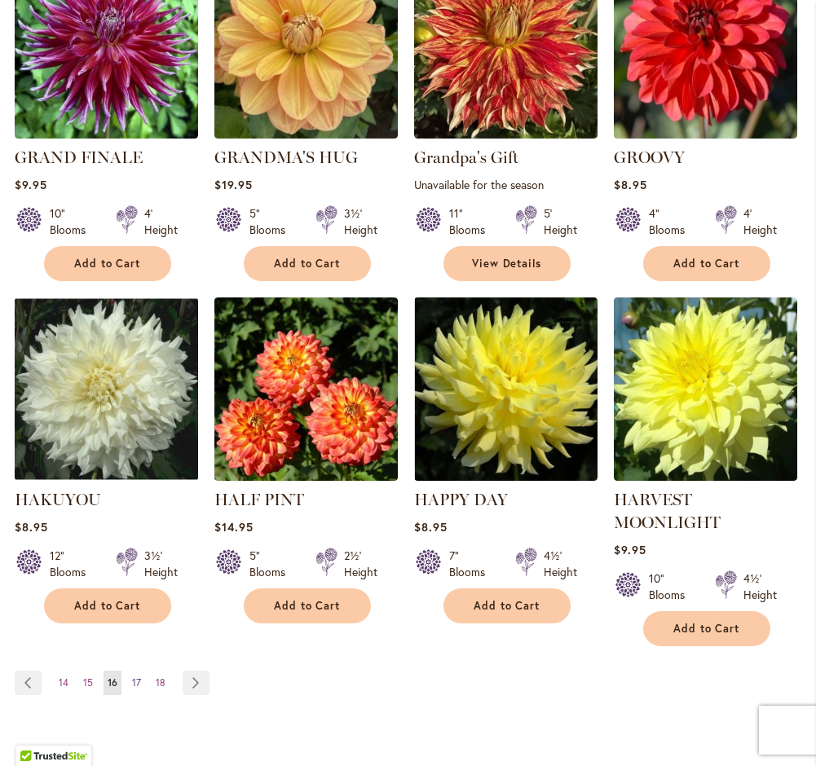
click at [130, 676] on link "Page 17" at bounding box center [136, 683] width 17 height 24
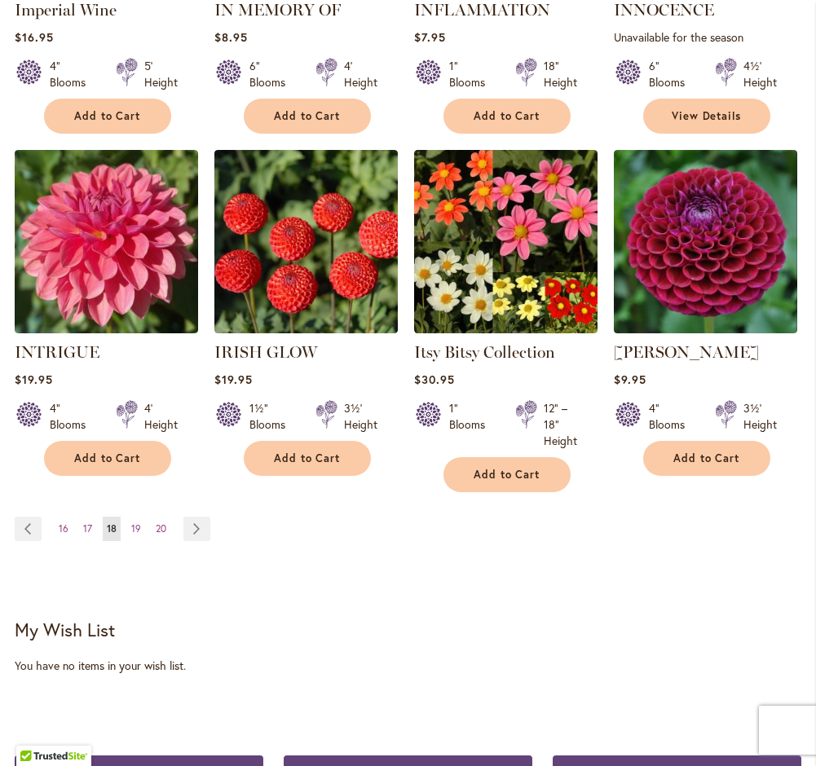
scroll to position [1338, 0]
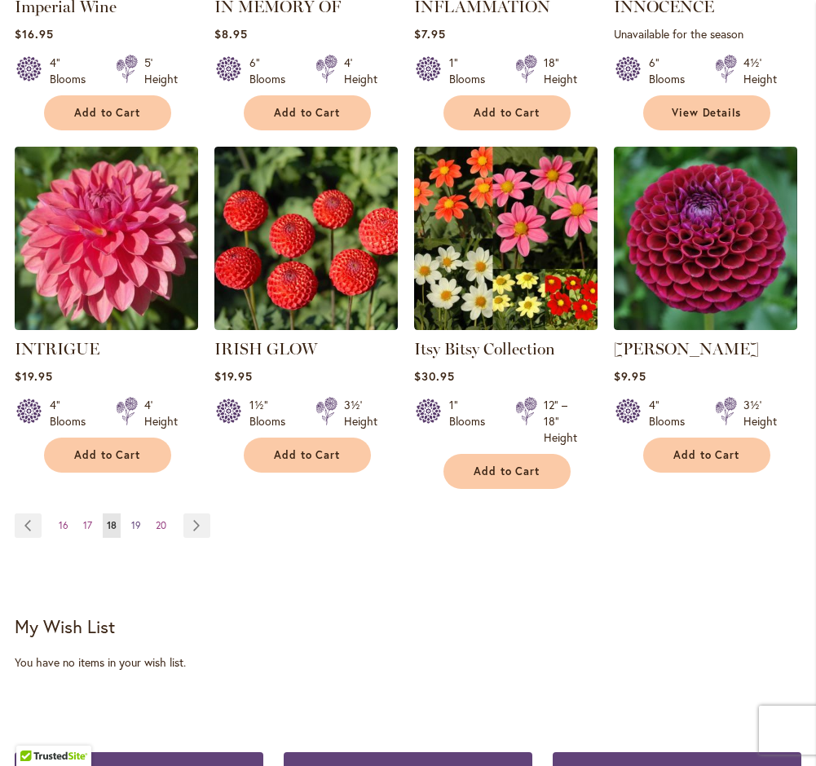
click at [141, 514] on link "Page 19" at bounding box center [136, 526] width 18 height 24
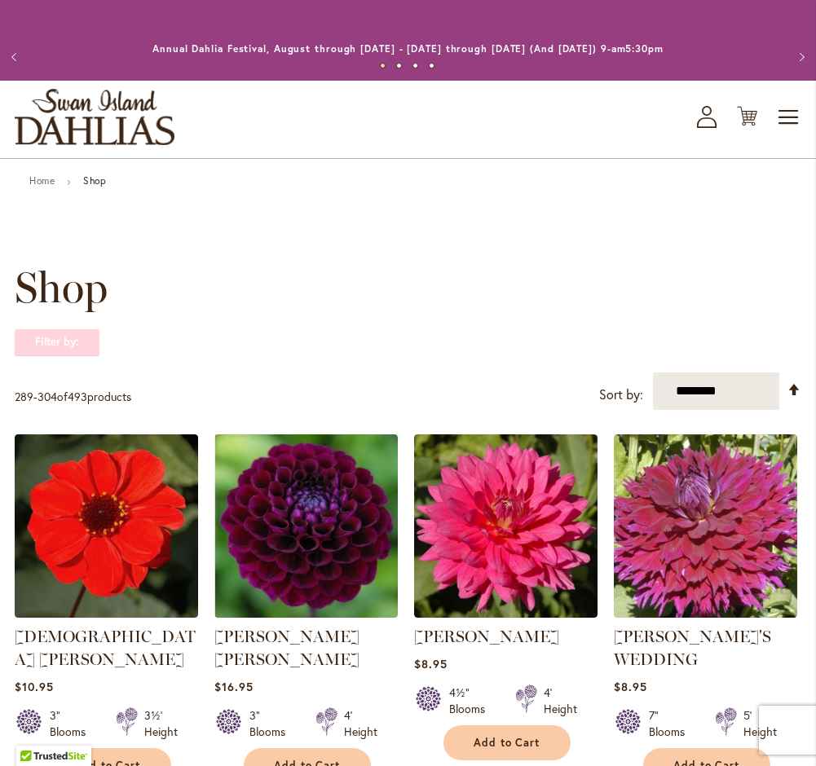
click at [80, 329] on strong "Filter by:" at bounding box center [57, 343] width 85 height 28
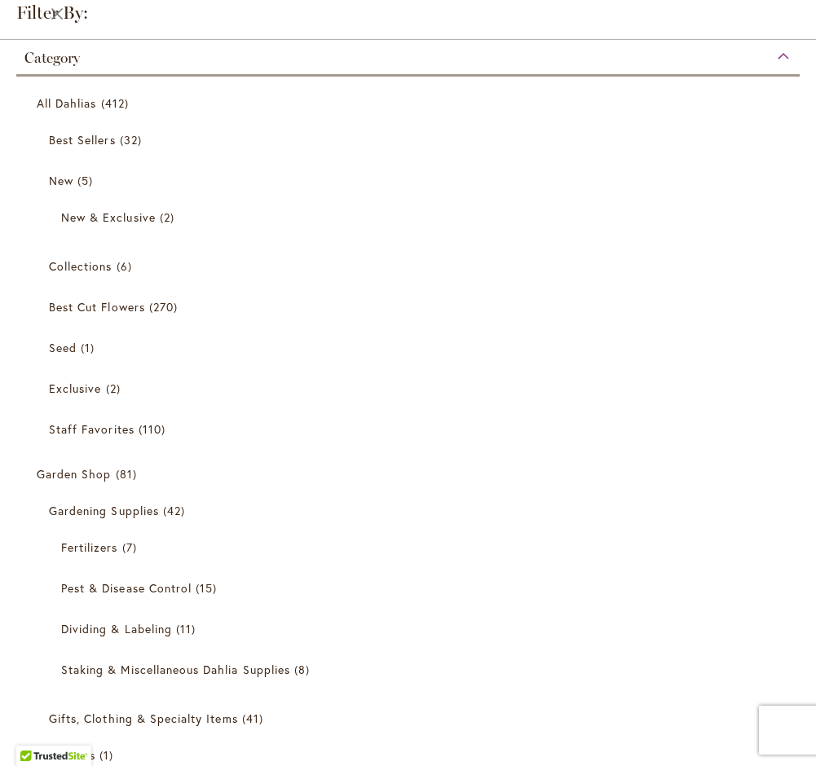
click at [787, 53] on div "Category" at bounding box center [407, 54] width 783 height 26
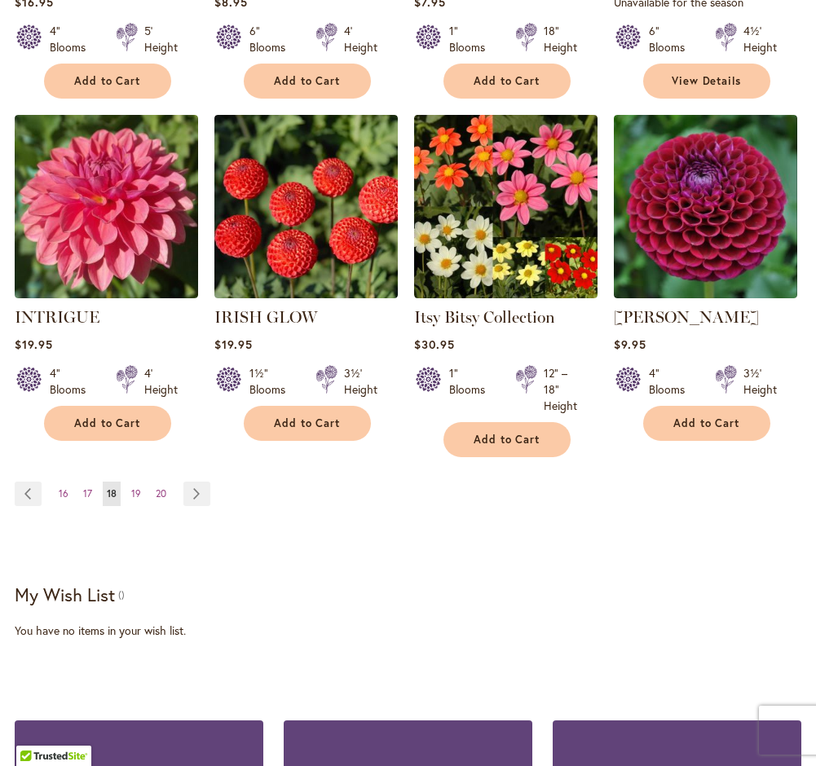
scroll to position [1338, 0]
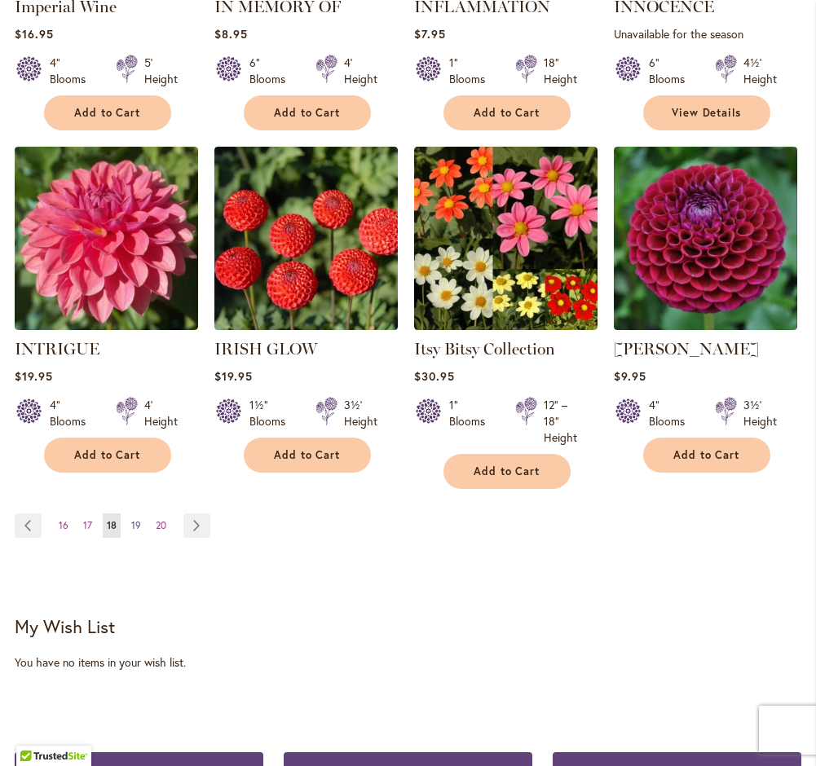
click at [136, 519] on span "19" at bounding box center [136, 525] width 10 height 12
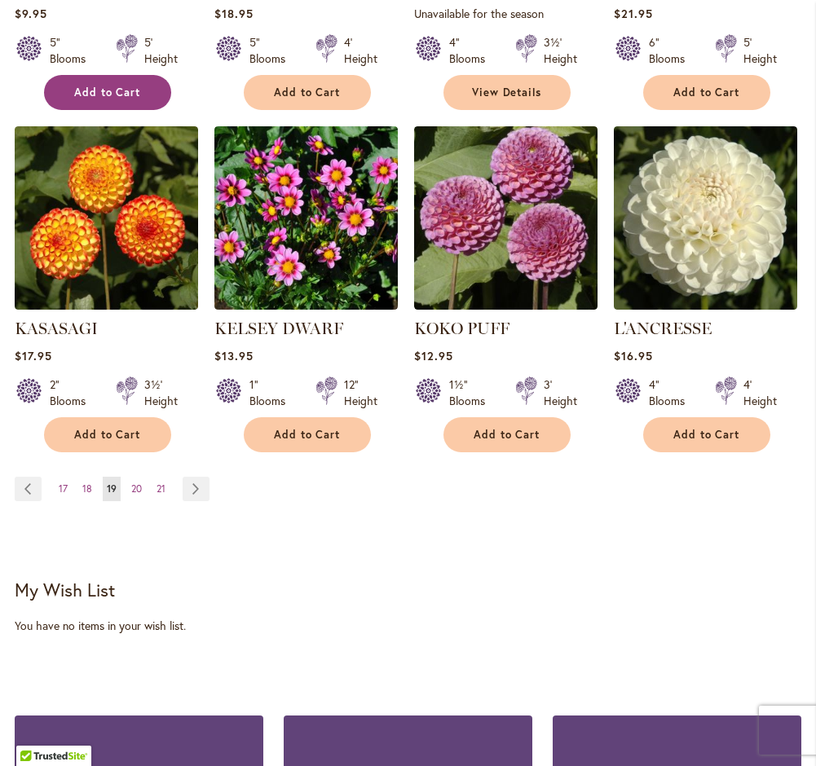
scroll to position [1546, 0]
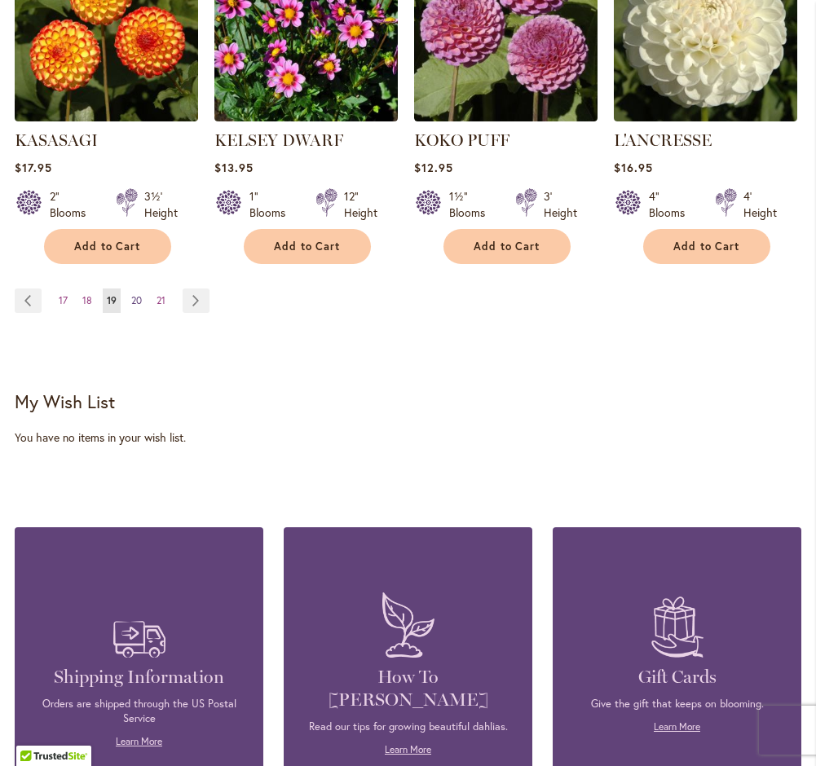
click at [135, 294] on span "20" at bounding box center [136, 300] width 11 height 12
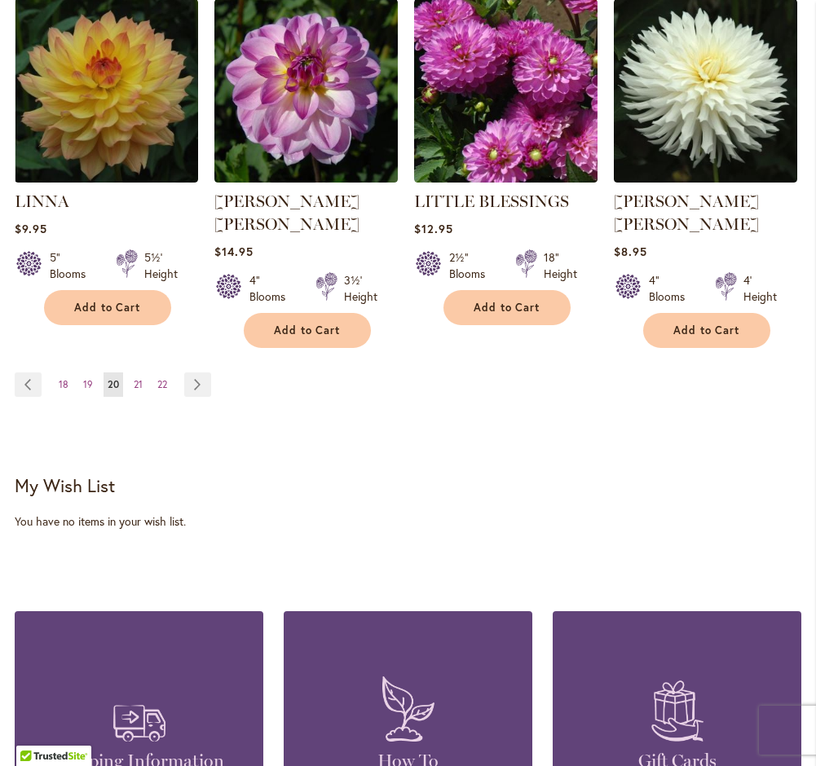
scroll to position [1551, 0]
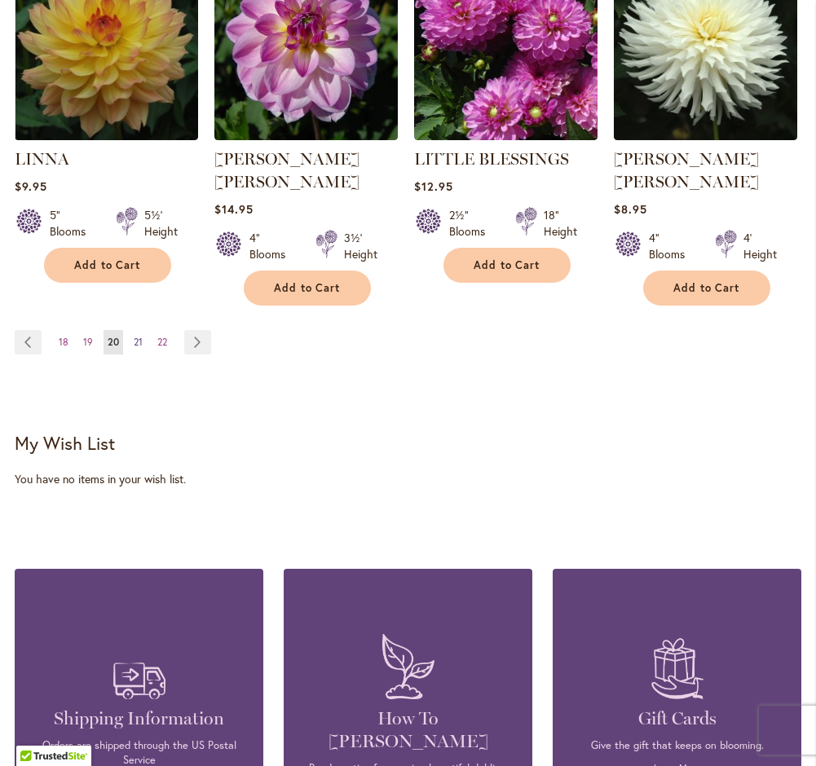
click at [143, 330] on link "Page 21" at bounding box center [138, 342] width 17 height 24
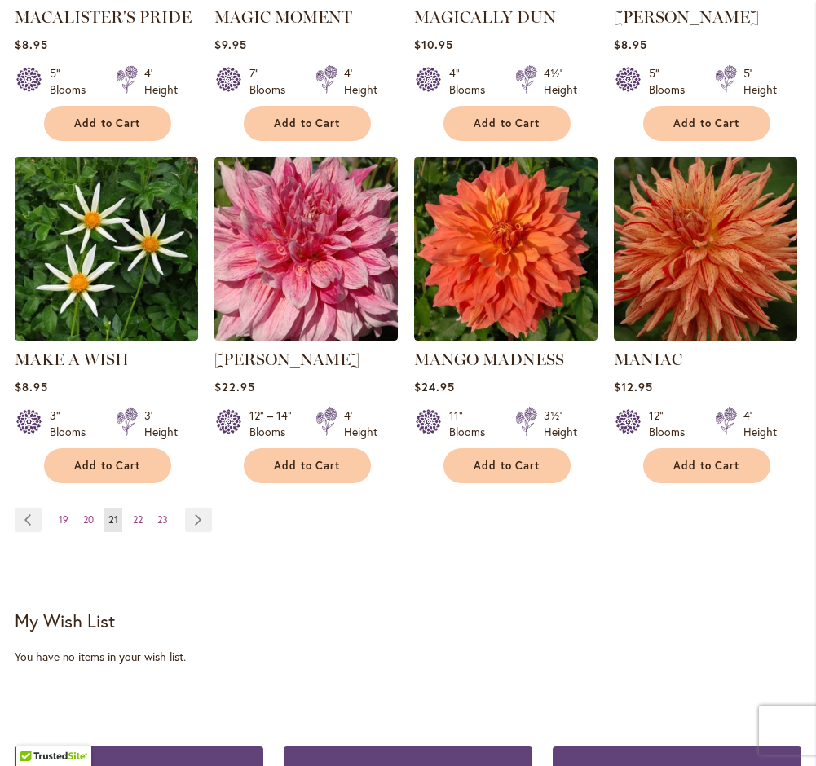
scroll to position [1373, 0]
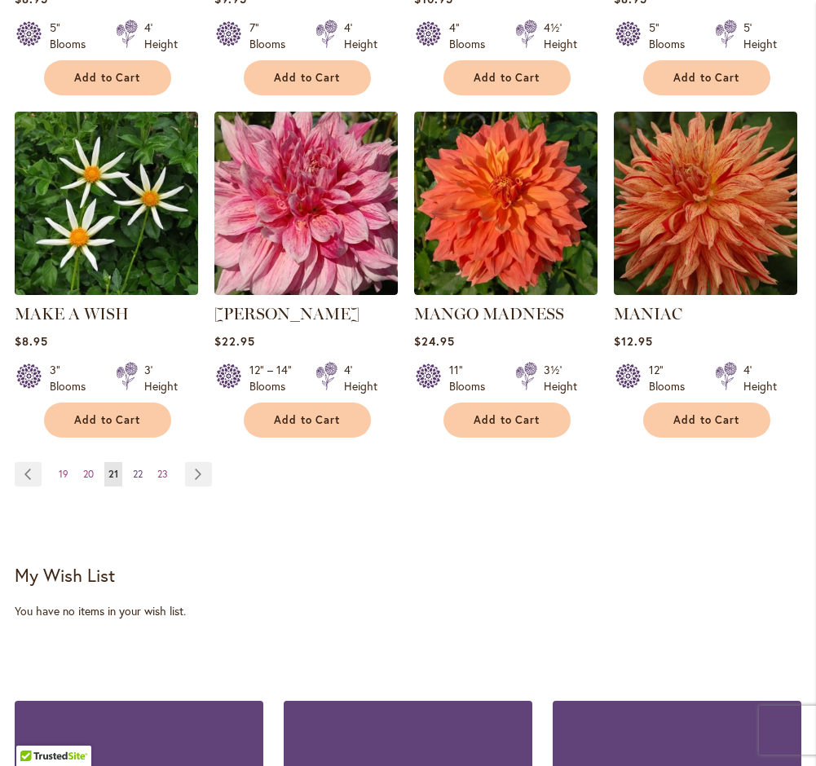
click at [133, 468] on span "22" at bounding box center [138, 474] width 10 height 12
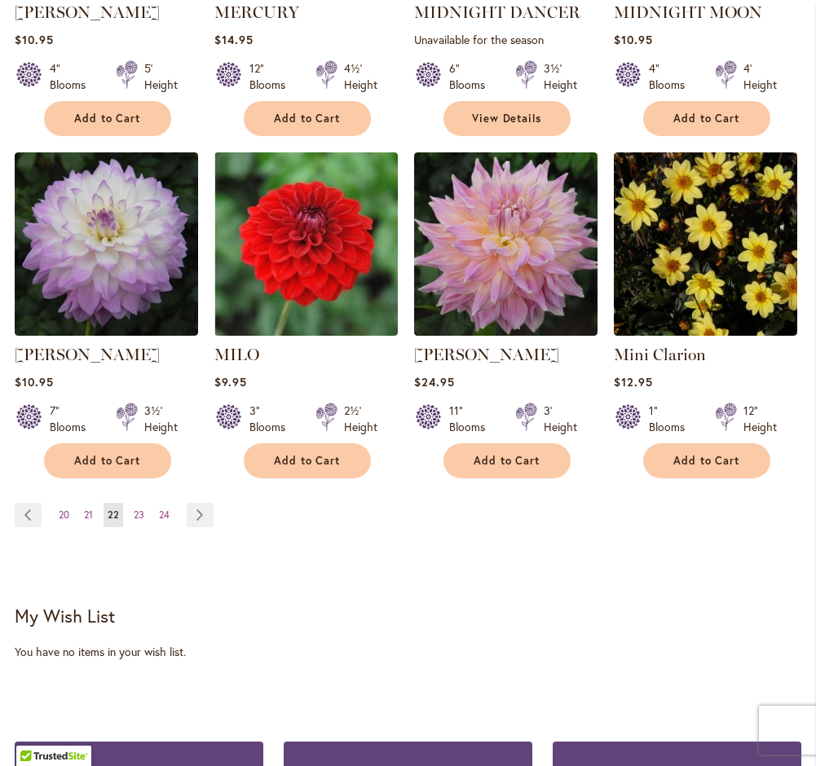
scroll to position [1337, 0]
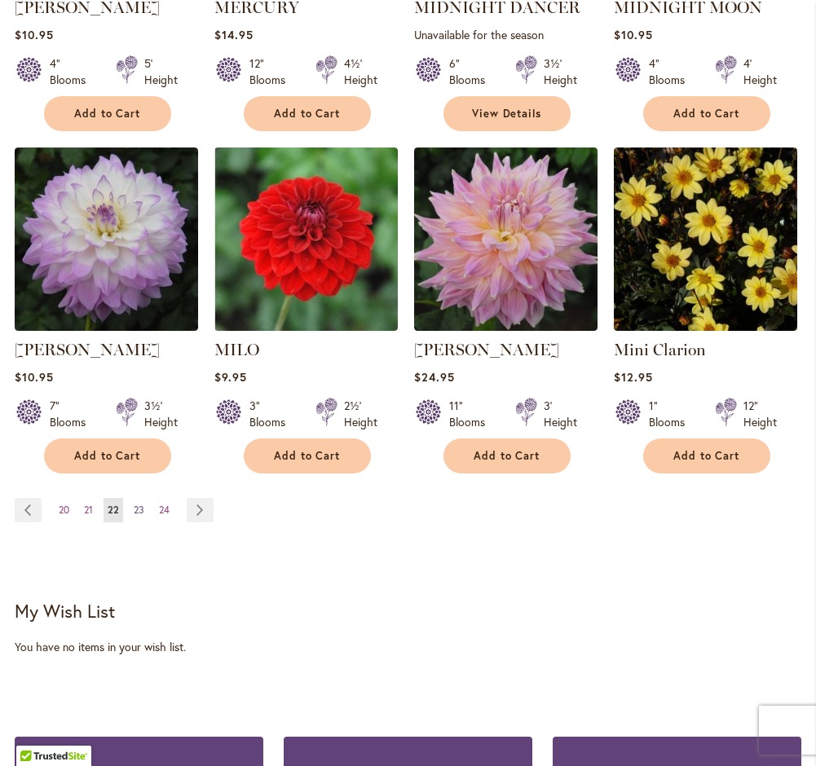
click at [143, 513] on link "Page 23" at bounding box center [139, 510] width 19 height 24
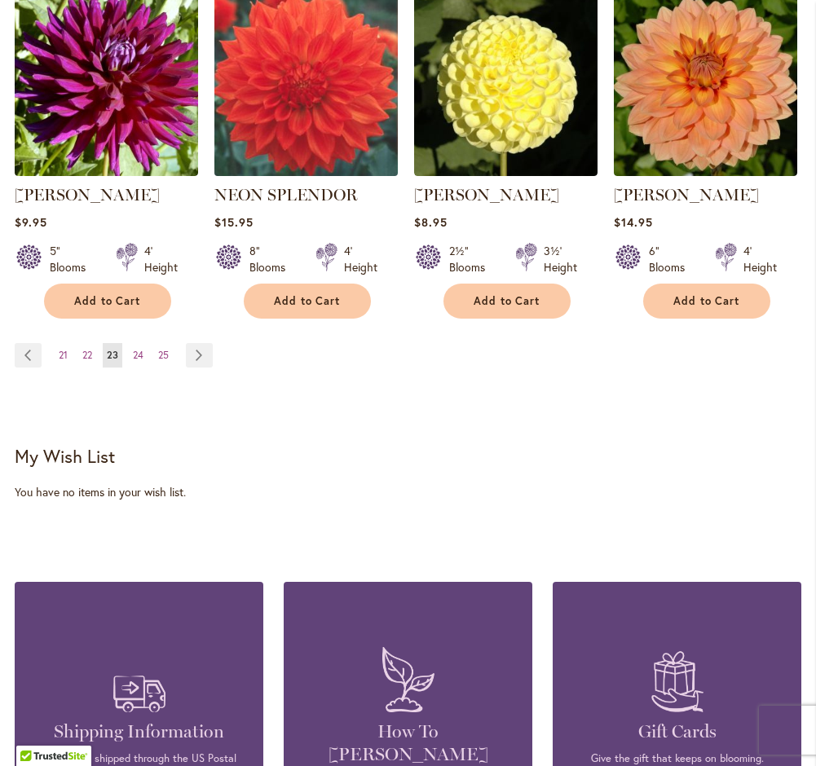
scroll to position [1526, 0]
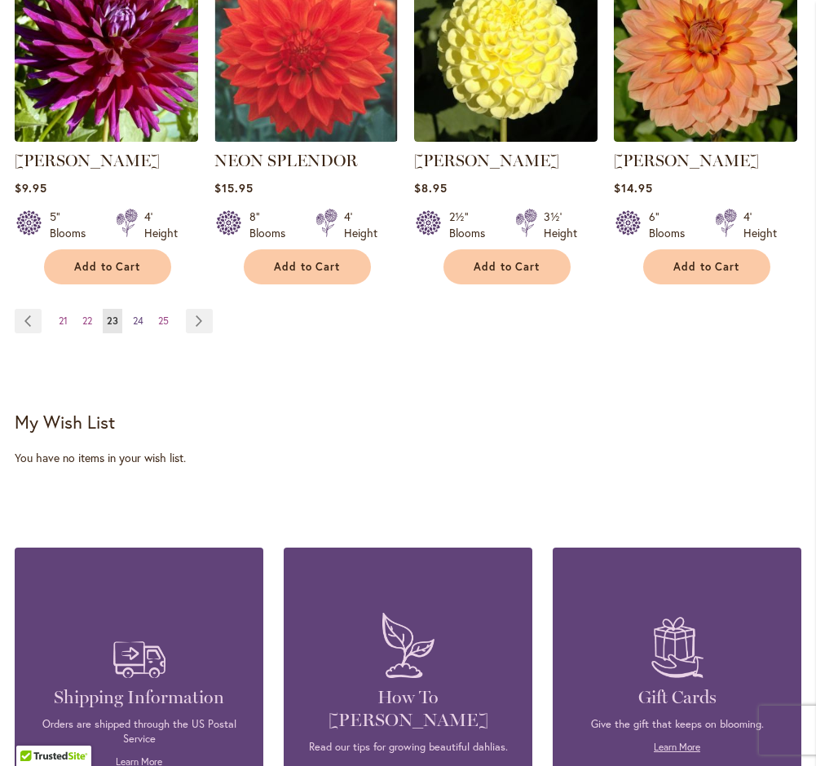
click at [138, 315] on span "24" at bounding box center [138, 321] width 11 height 12
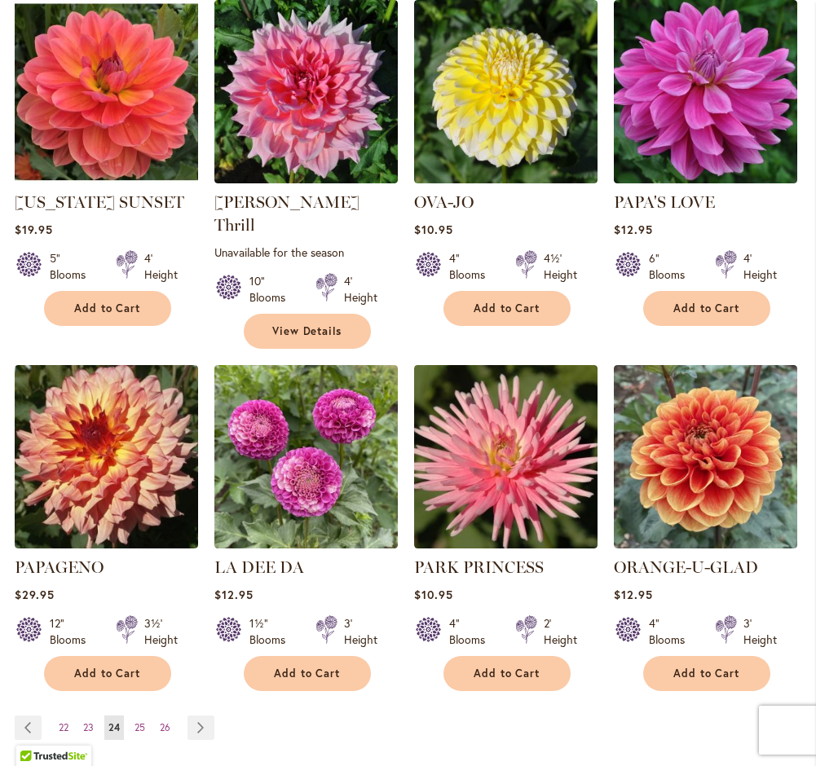
scroll to position [1119, 0]
click at [144, 721] on span "25" at bounding box center [140, 727] width 11 height 12
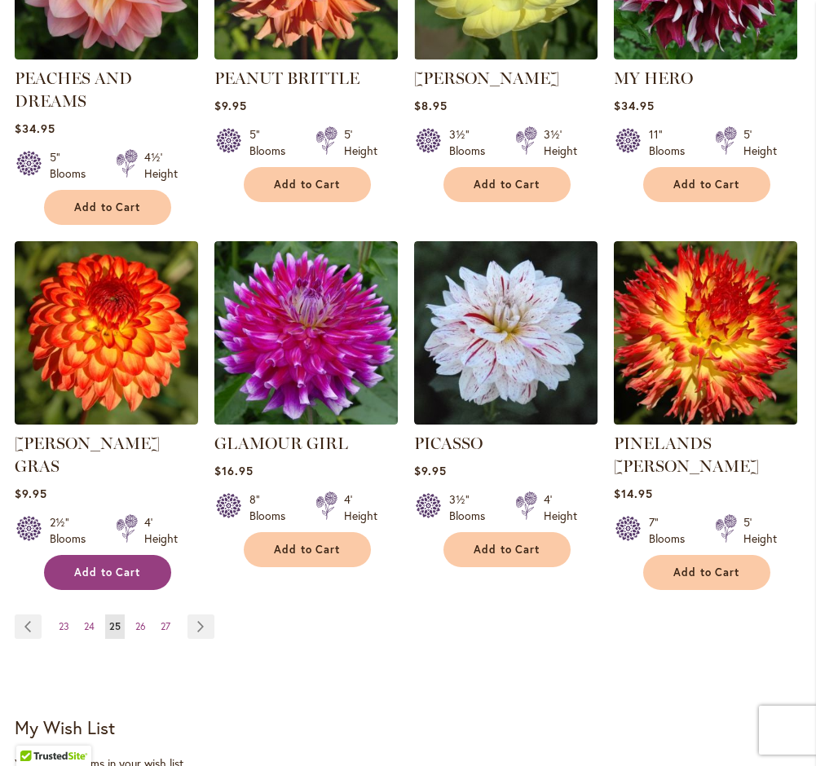
scroll to position [1267, 0]
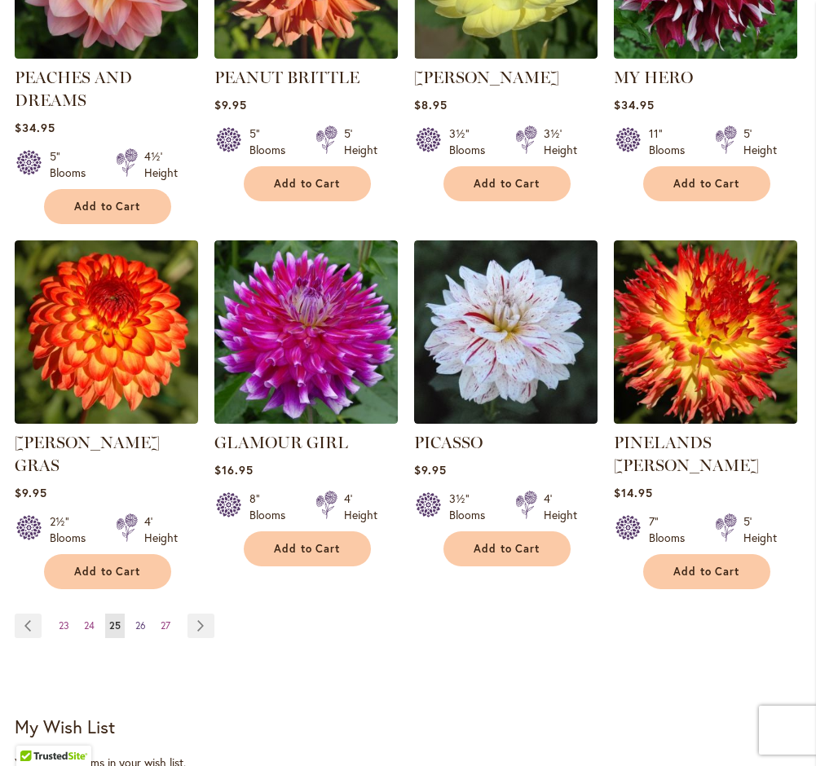
click at [135, 620] on span "26" at bounding box center [140, 626] width 11 height 12
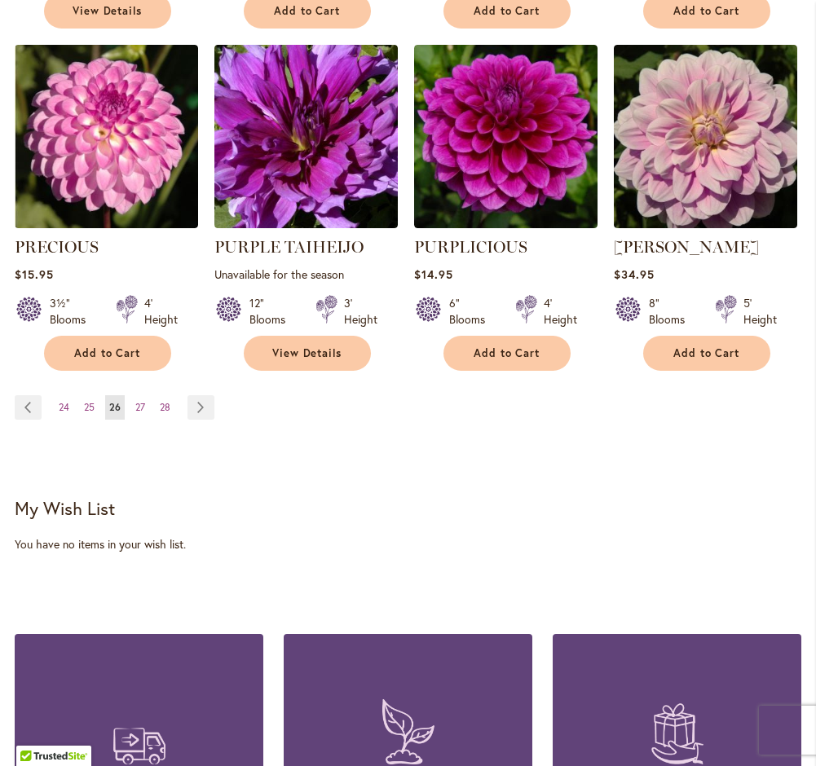
scroll to position [1440, 0]
click at [141, 401] on span "27" at bounding box center [140, 407] width 10 height 12
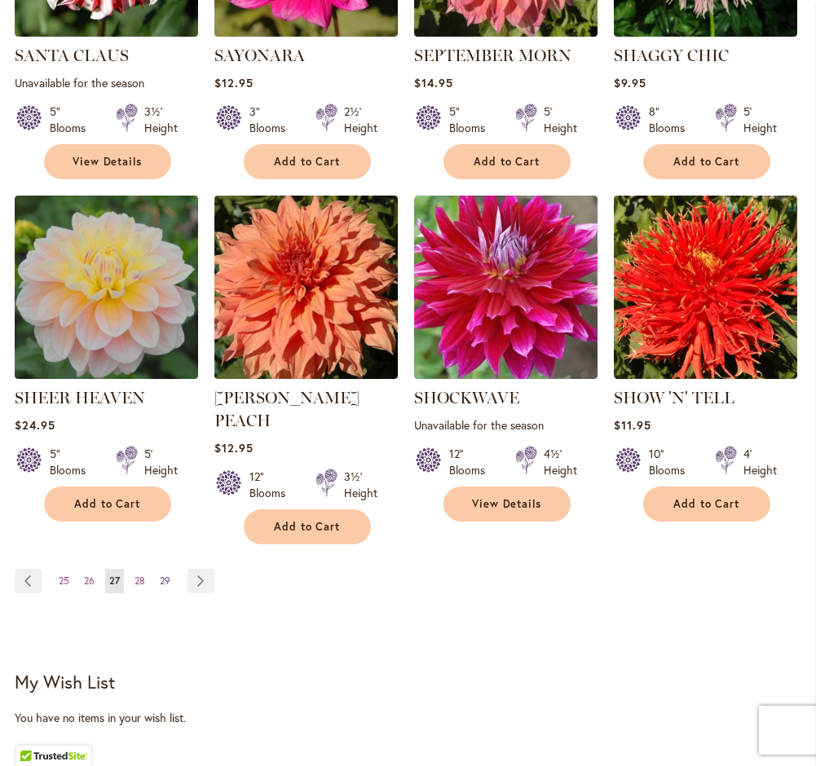
scroll to position [1267, 0]
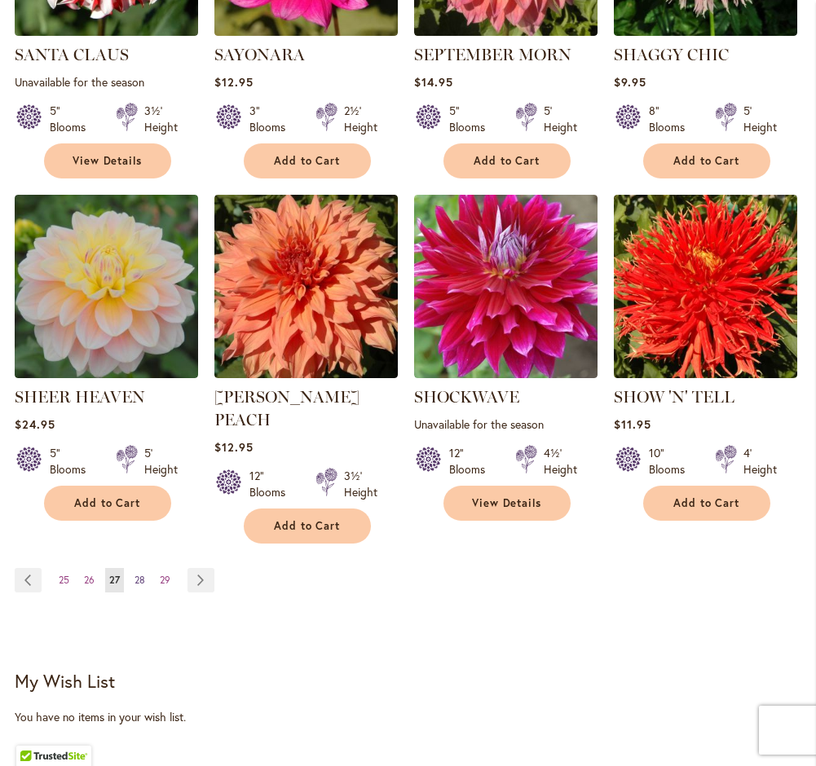
click at [142, 574] on span "28" at bounding box center [140, 580] width 11 height 12
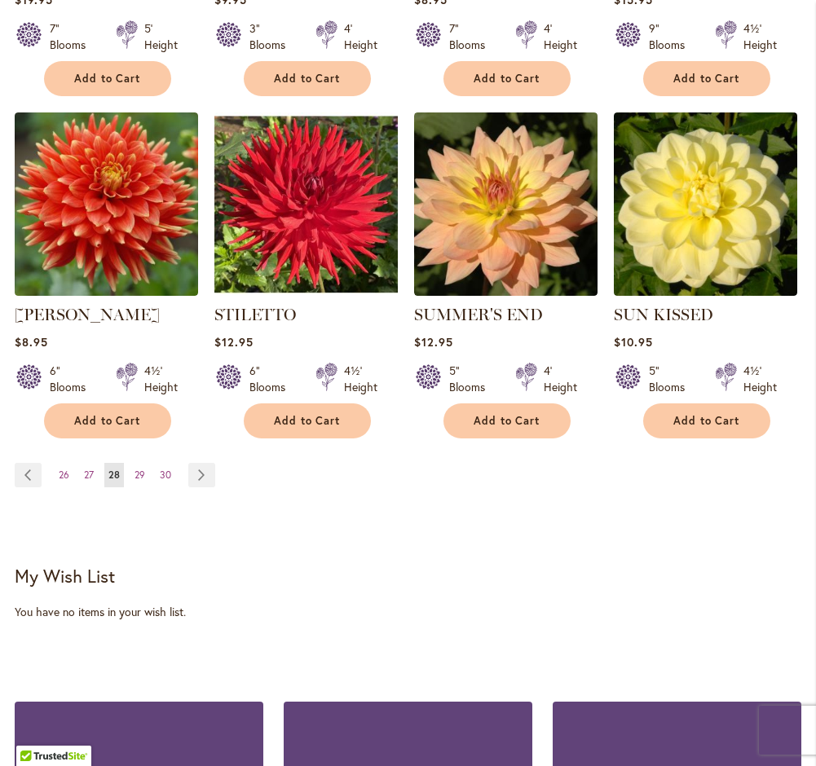
scroll to position [1350, 0]
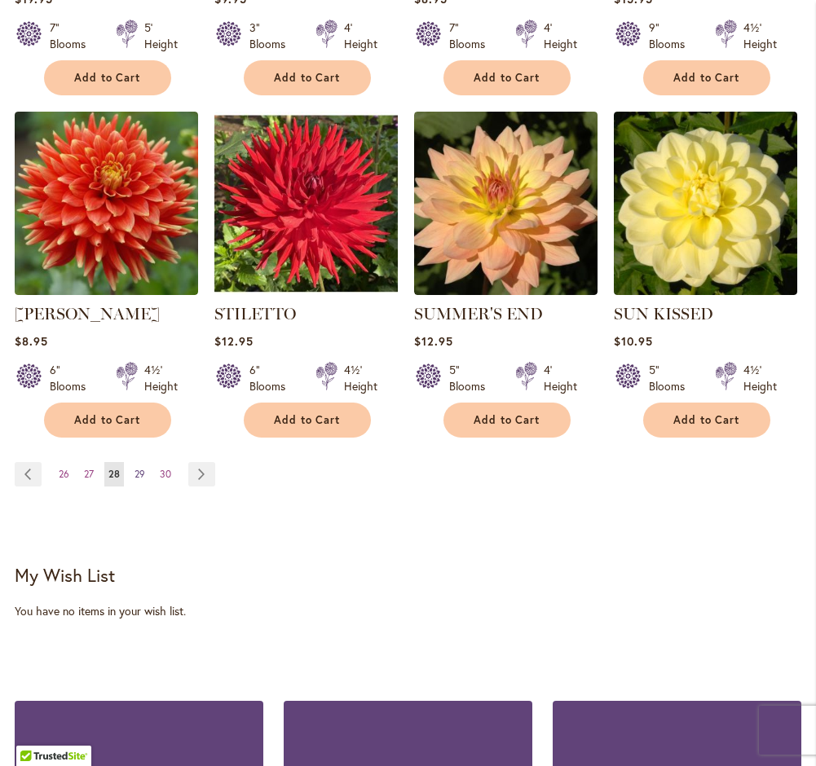
click at [145, 465] on link "Page 29" at bounding box center [139, 474] width 19 height 24
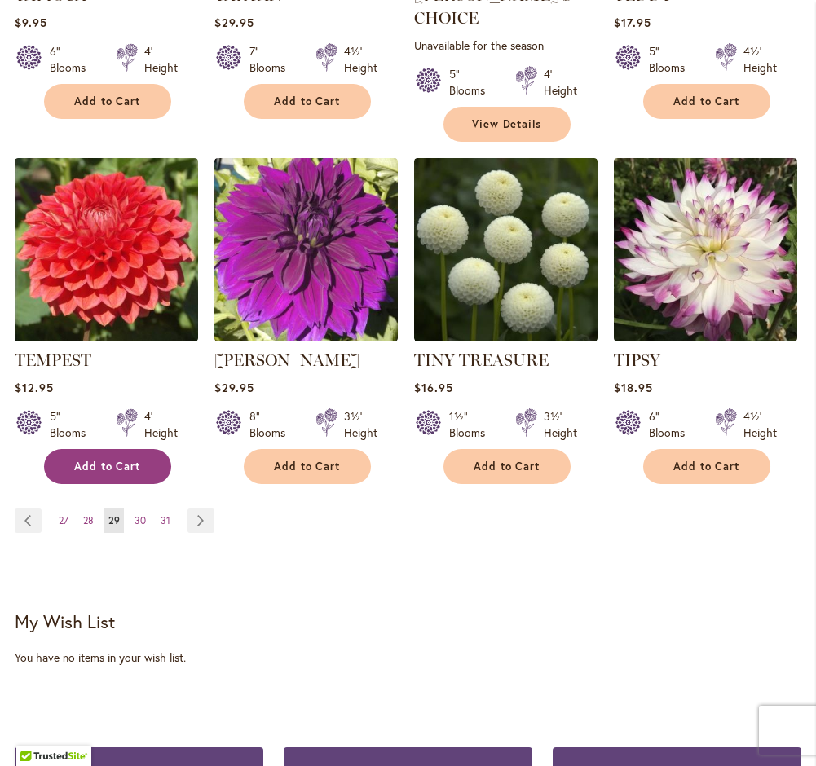
scroll to position [1355, 0]
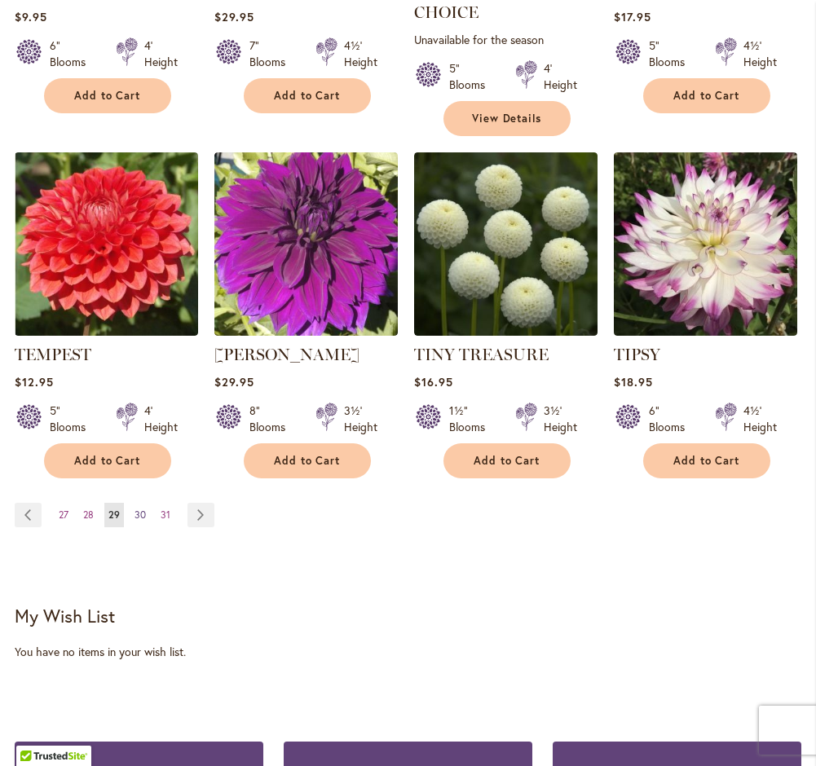
click at [138, 509] on span "30" at bounding box center [140, 515] width 11 height 12
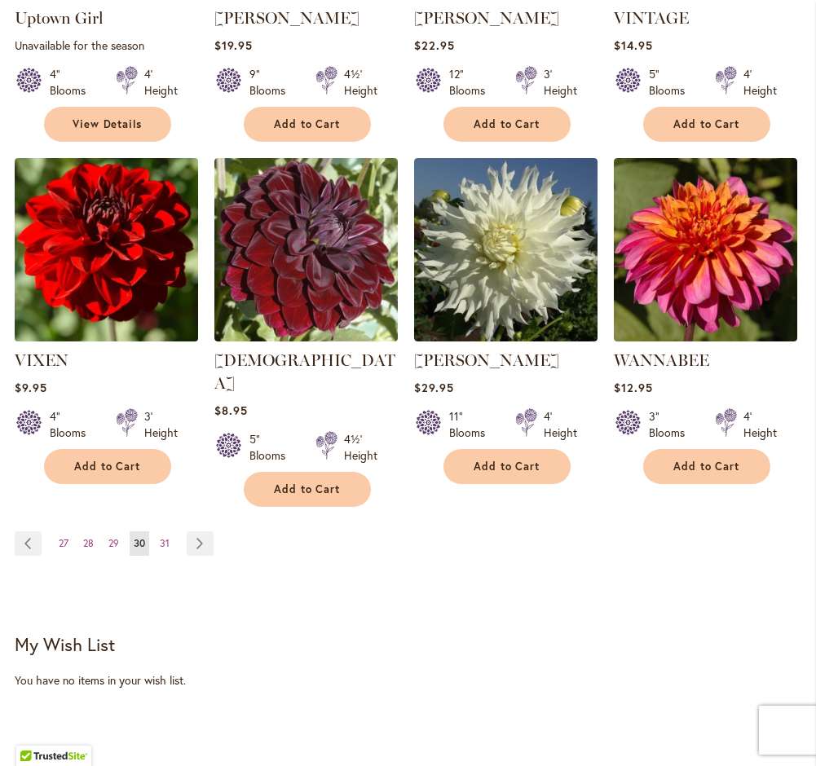
scroll to position [1305, 0]
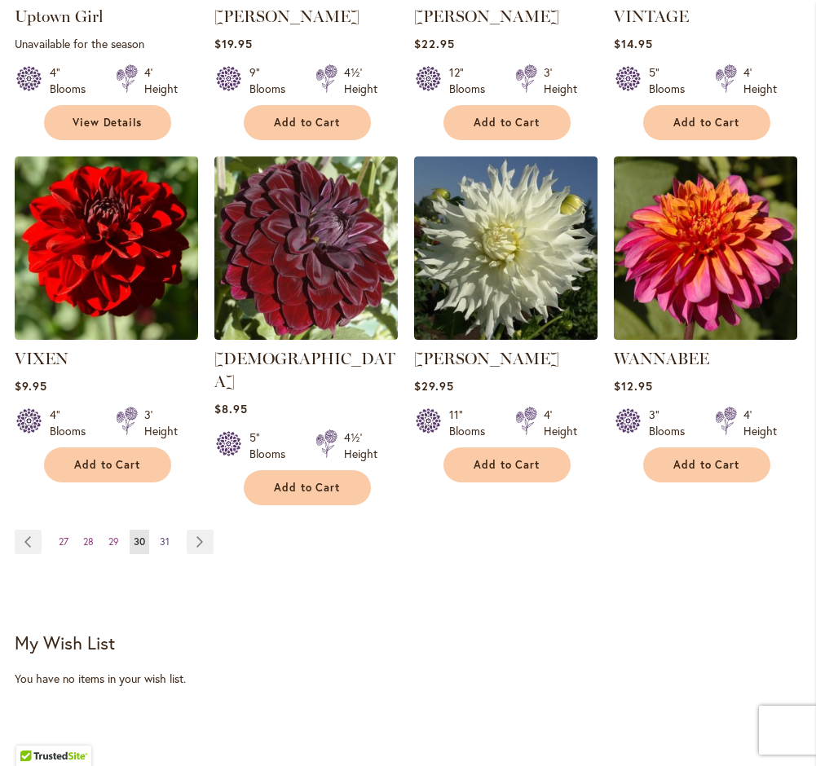
click at [159, 530] on link "Page 31" at bounding box center [165, 542] width 18 height 24
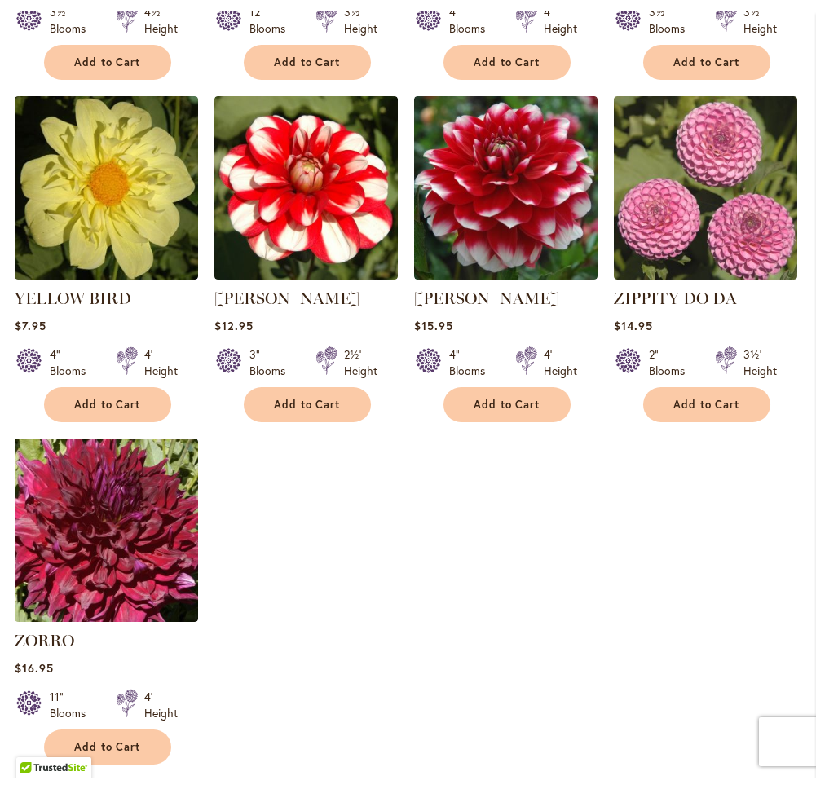
scroll to position [262, 0]
